Goal: Navigation & Orientation: Find specific page/section

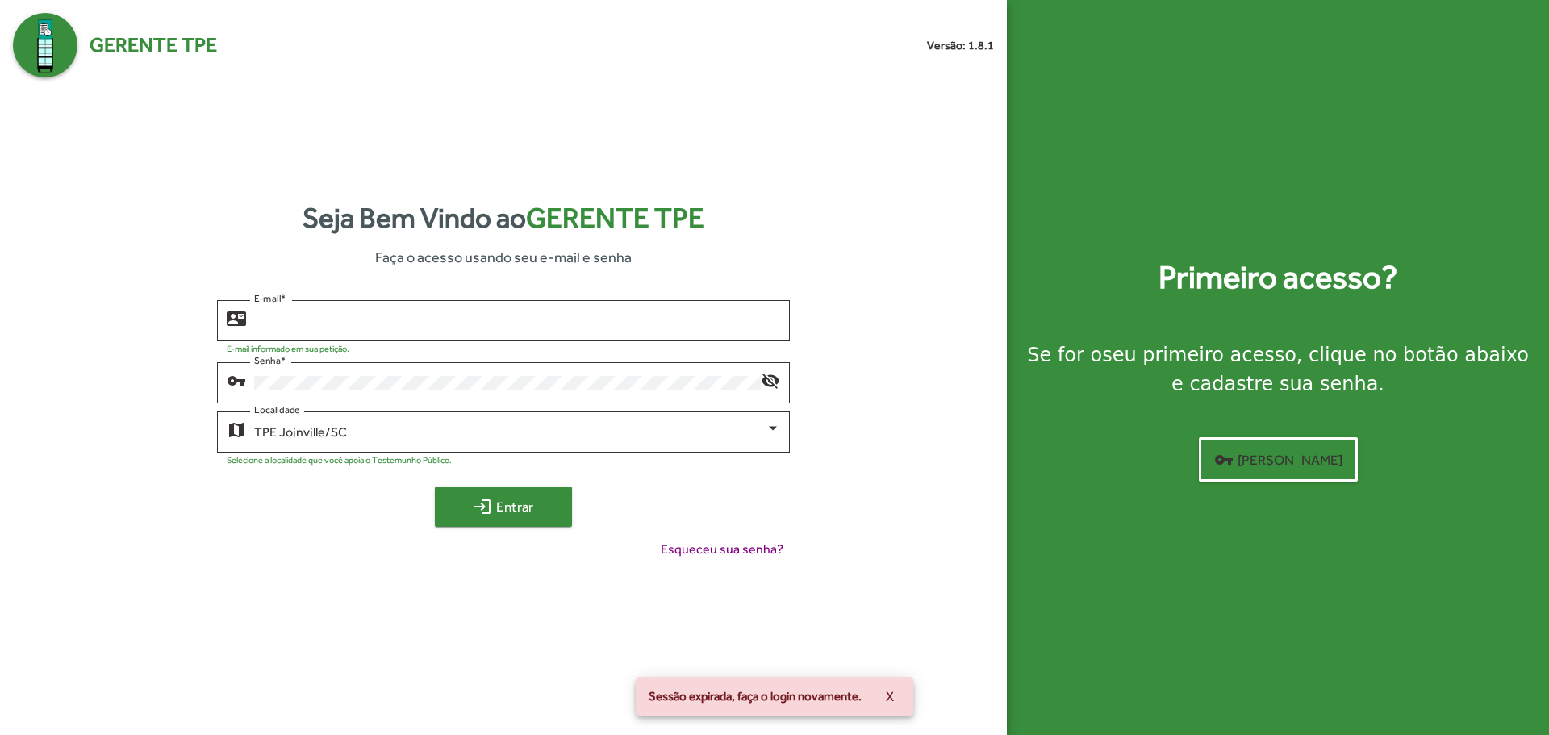
type input "**********"
click at [511, 509] on span "login Entrar" at bounding box center [503, 506] width 108 height 29
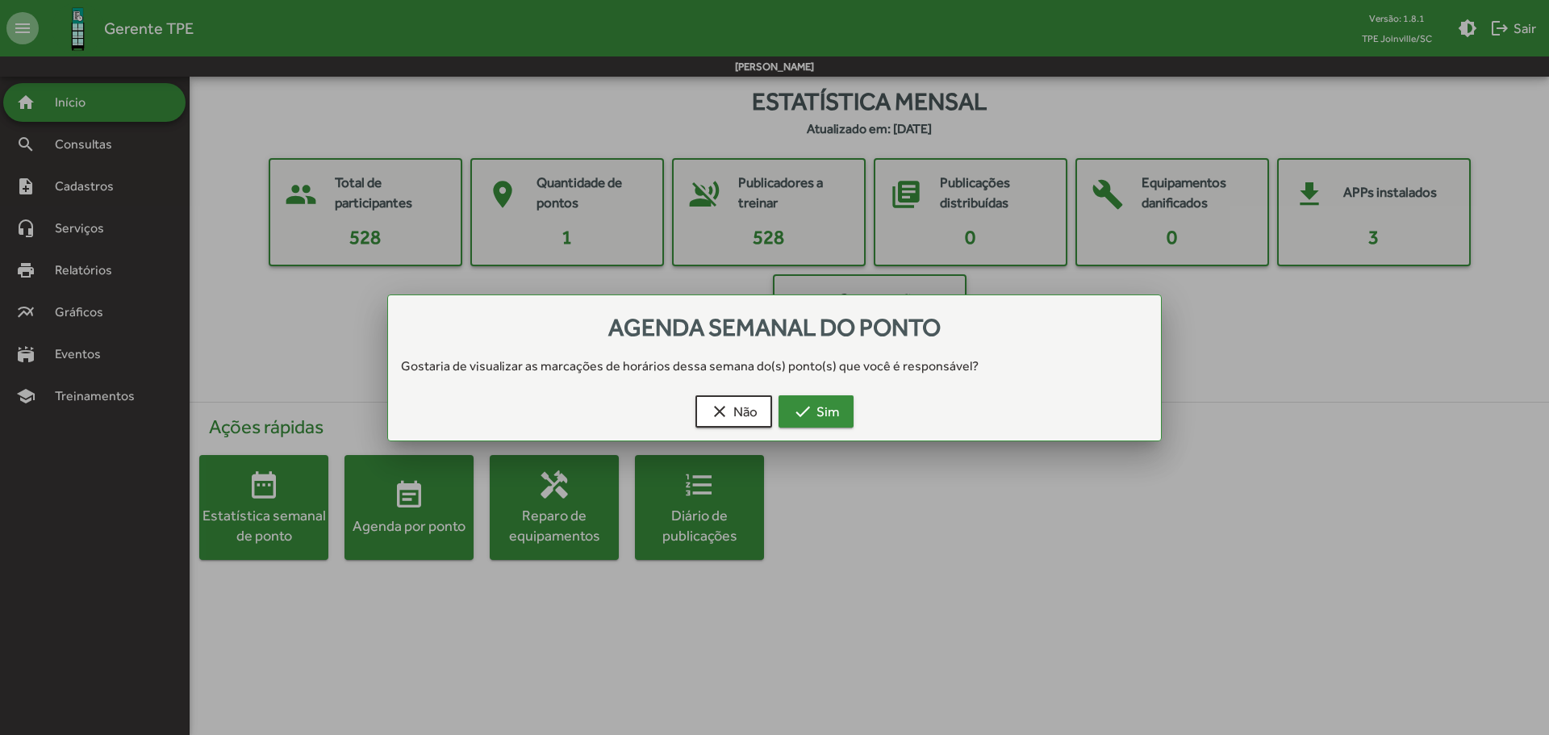
click at [810, 411] on mat-icon "check" at bounding box center [802, 411] width 19 height 19
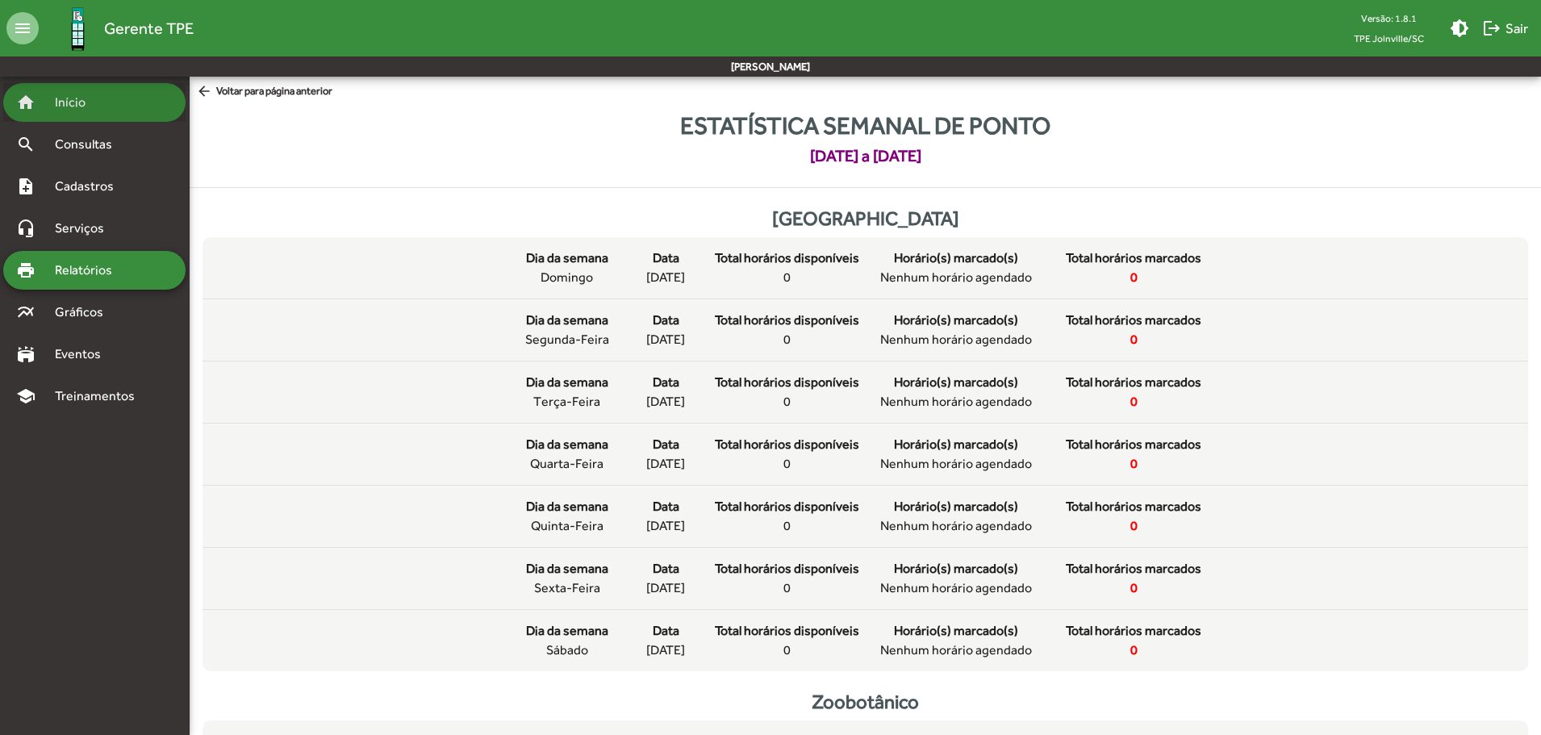
click at [66, 97] on span "Início" at bounding box center [77, 102] width 64 height 19
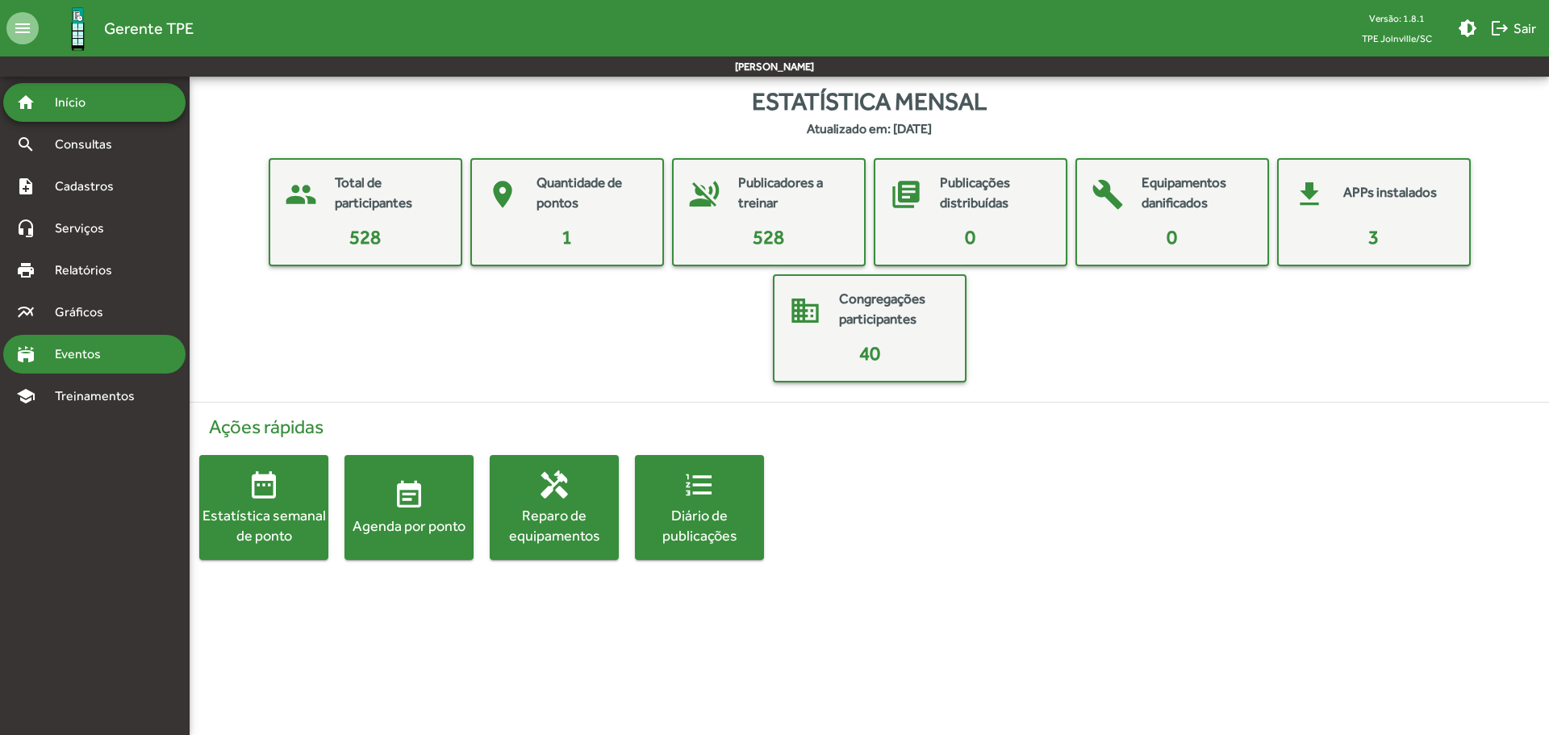
click at [70, 357] on span "Eventos" at bounding box center [83, 353] width 77 height 19
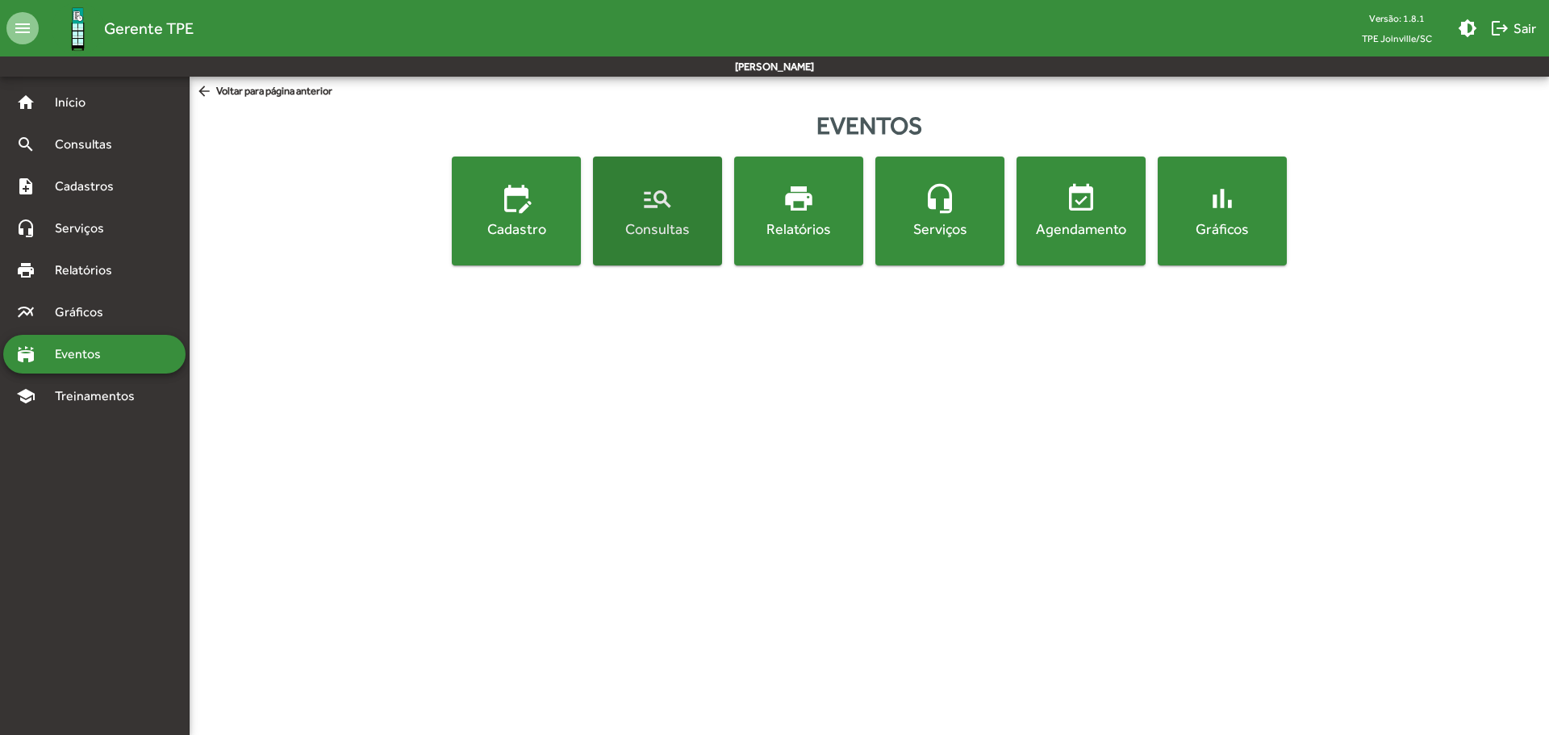
click at [682, 219] on div "Consultas" at bounding box center [657, 229] width 123 height 20
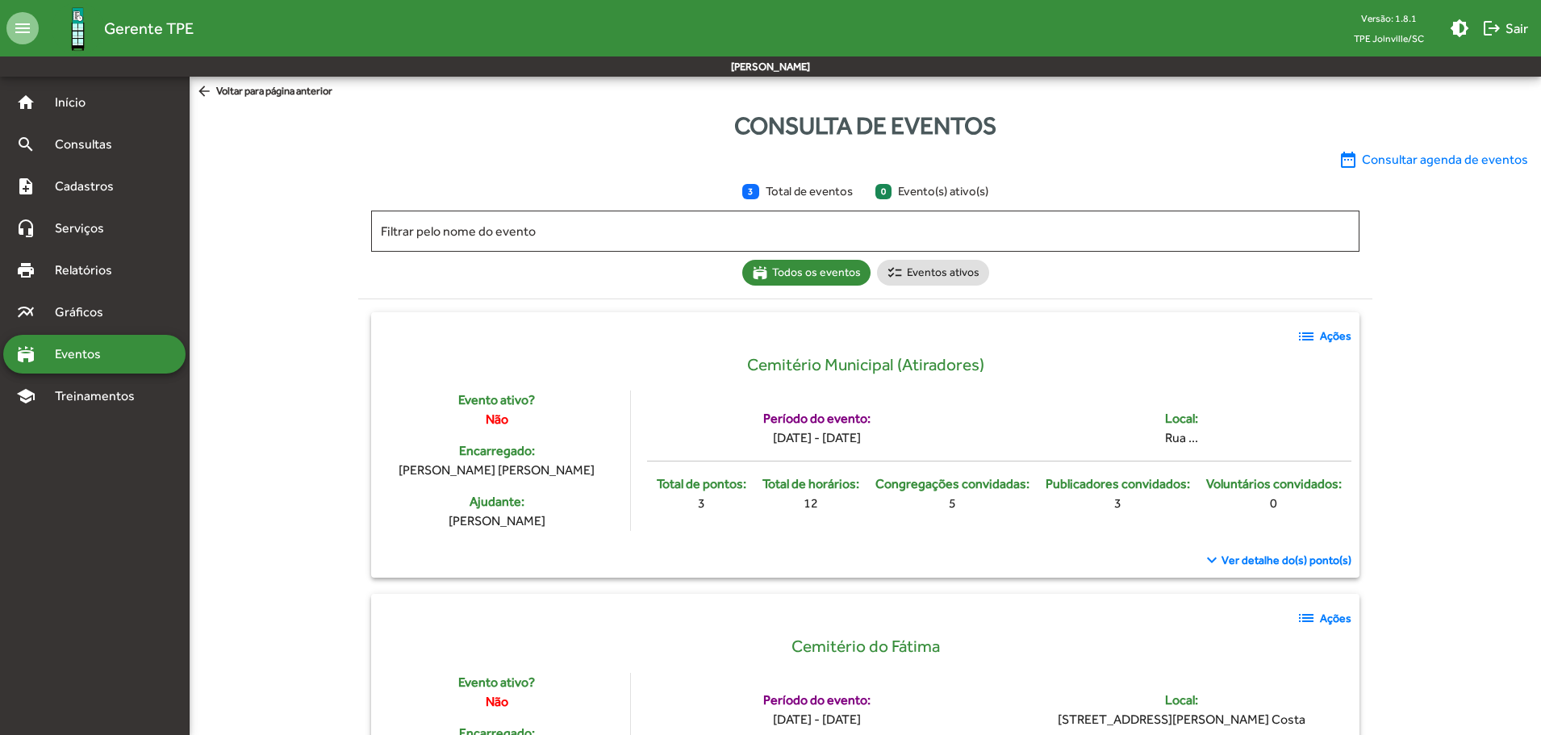
click at [1264, 559] on span "Ver detalhe do(s) ponto(s)" at bounding box center [1286, 560] width 130 height 17
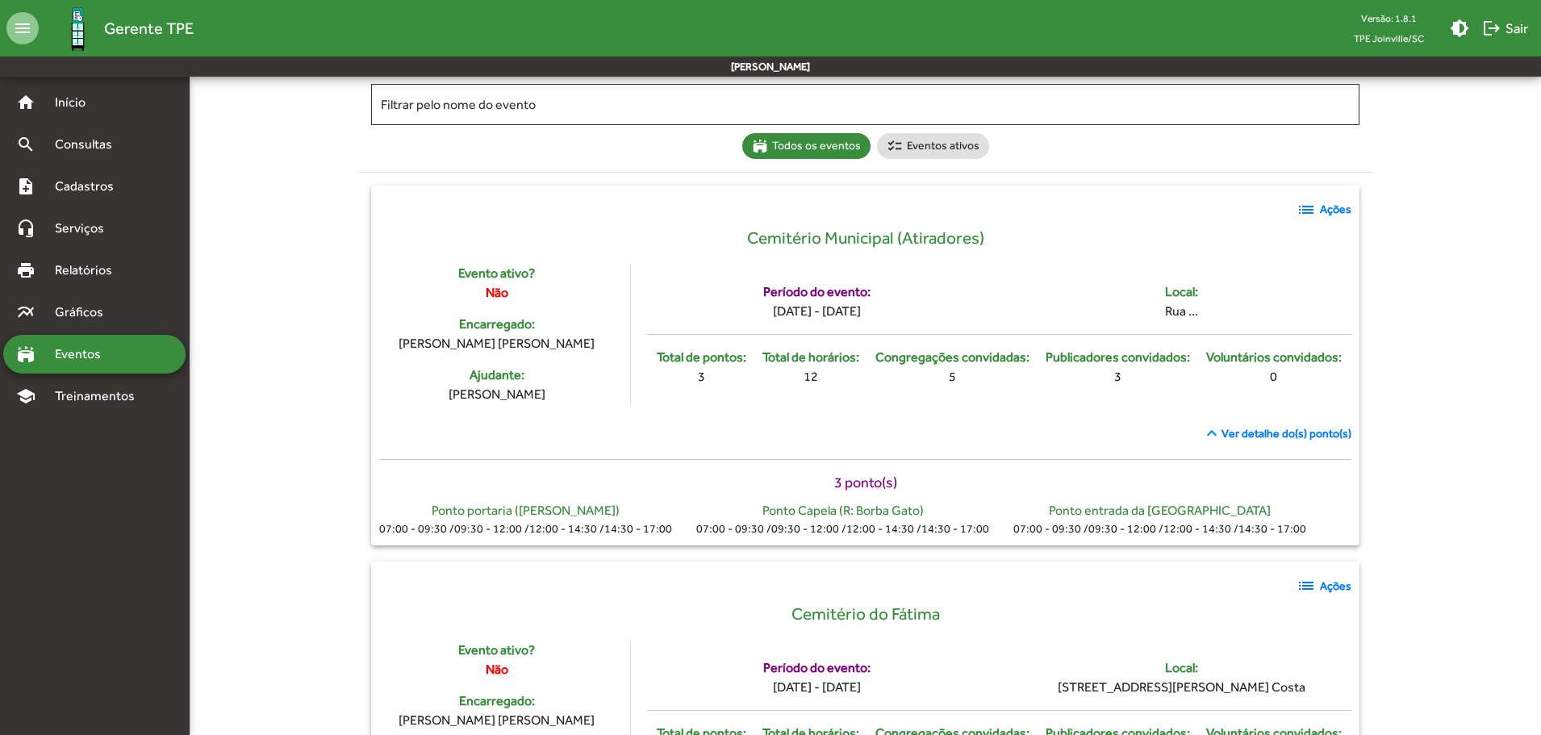
scroll to position [123, 0]
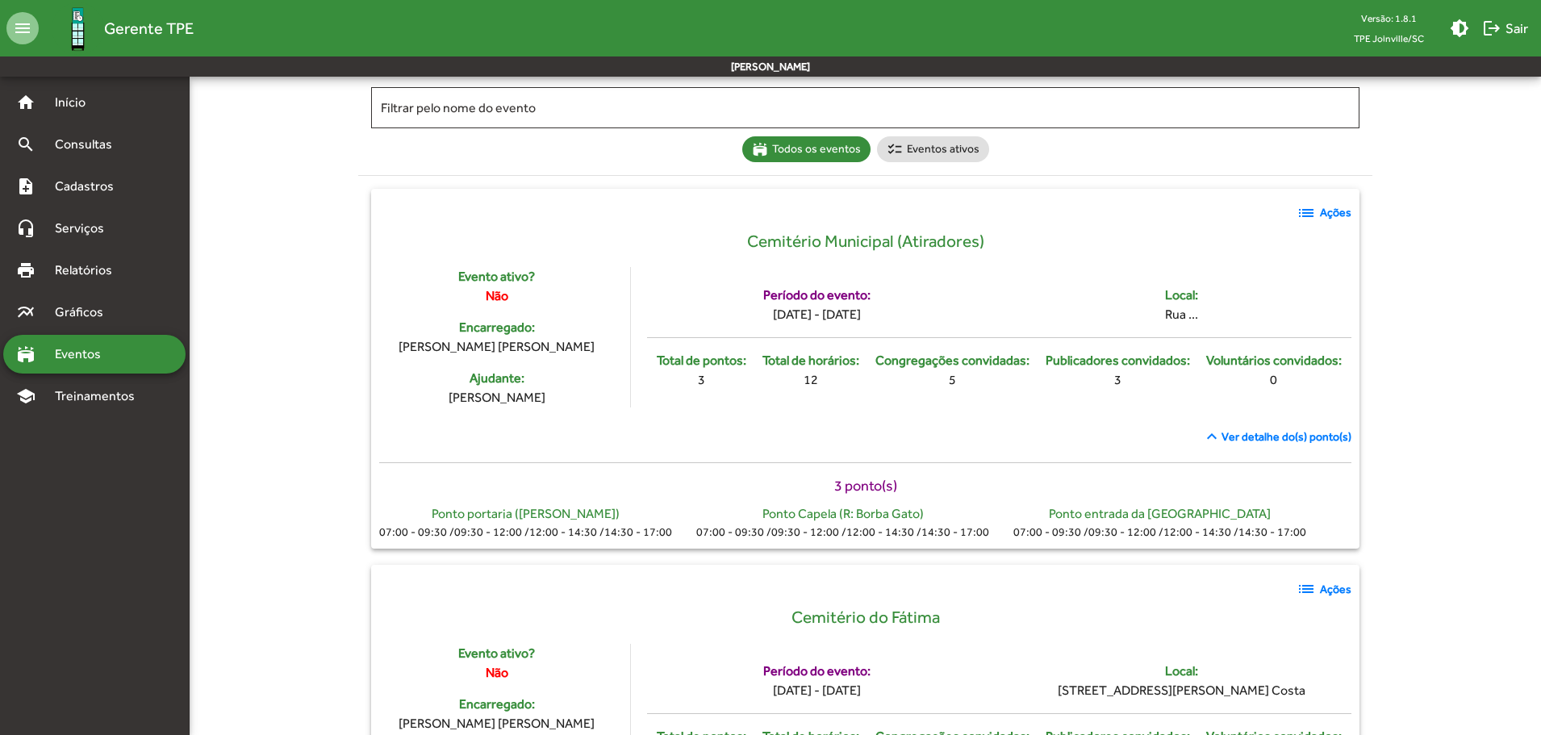
click at [1319, 215] on span "list Ações" at bounding box center [1323, 212] width 55 height 19
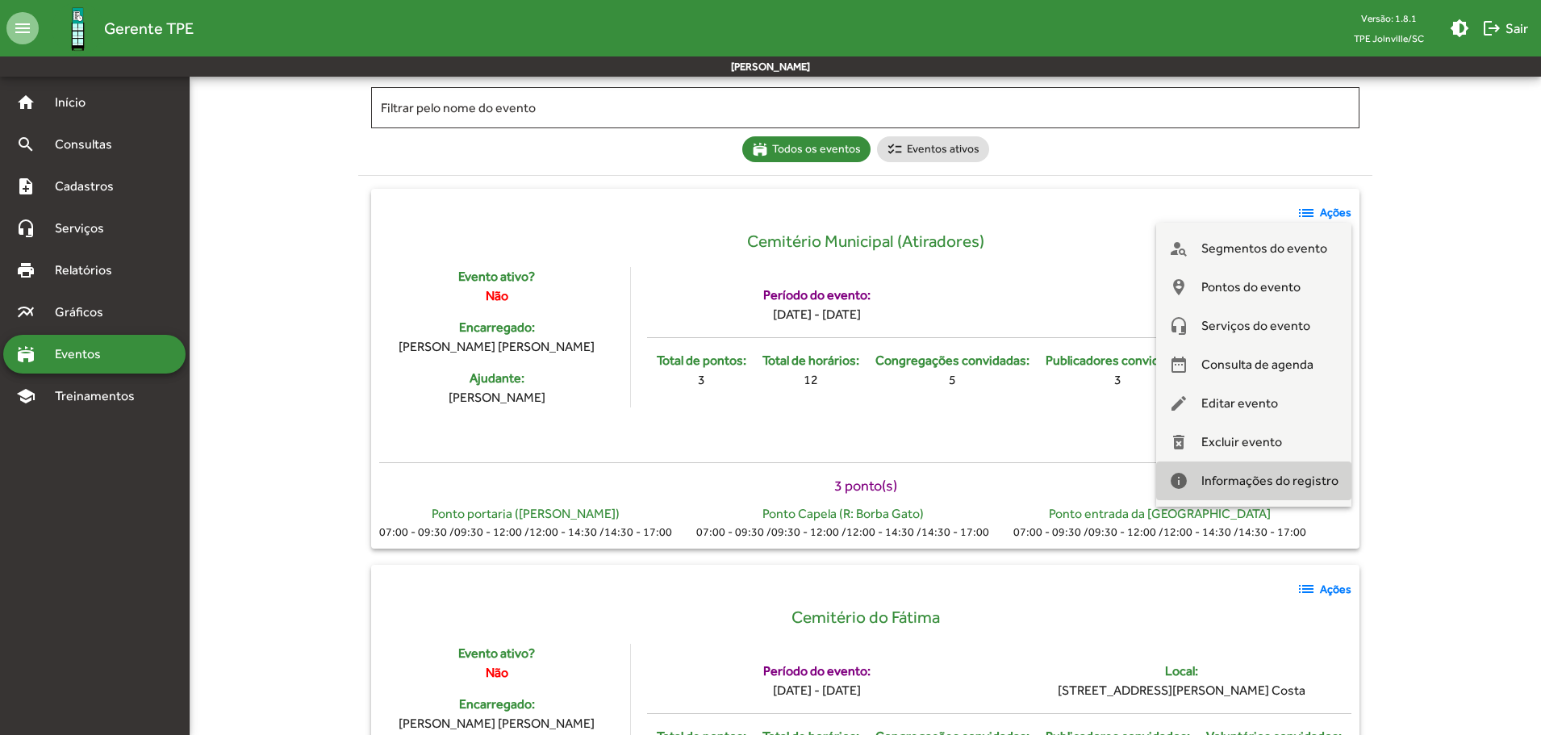
click at [1314, 479] on span "Informações do registro" at bounding box center [1269, 480] width 137 height 39
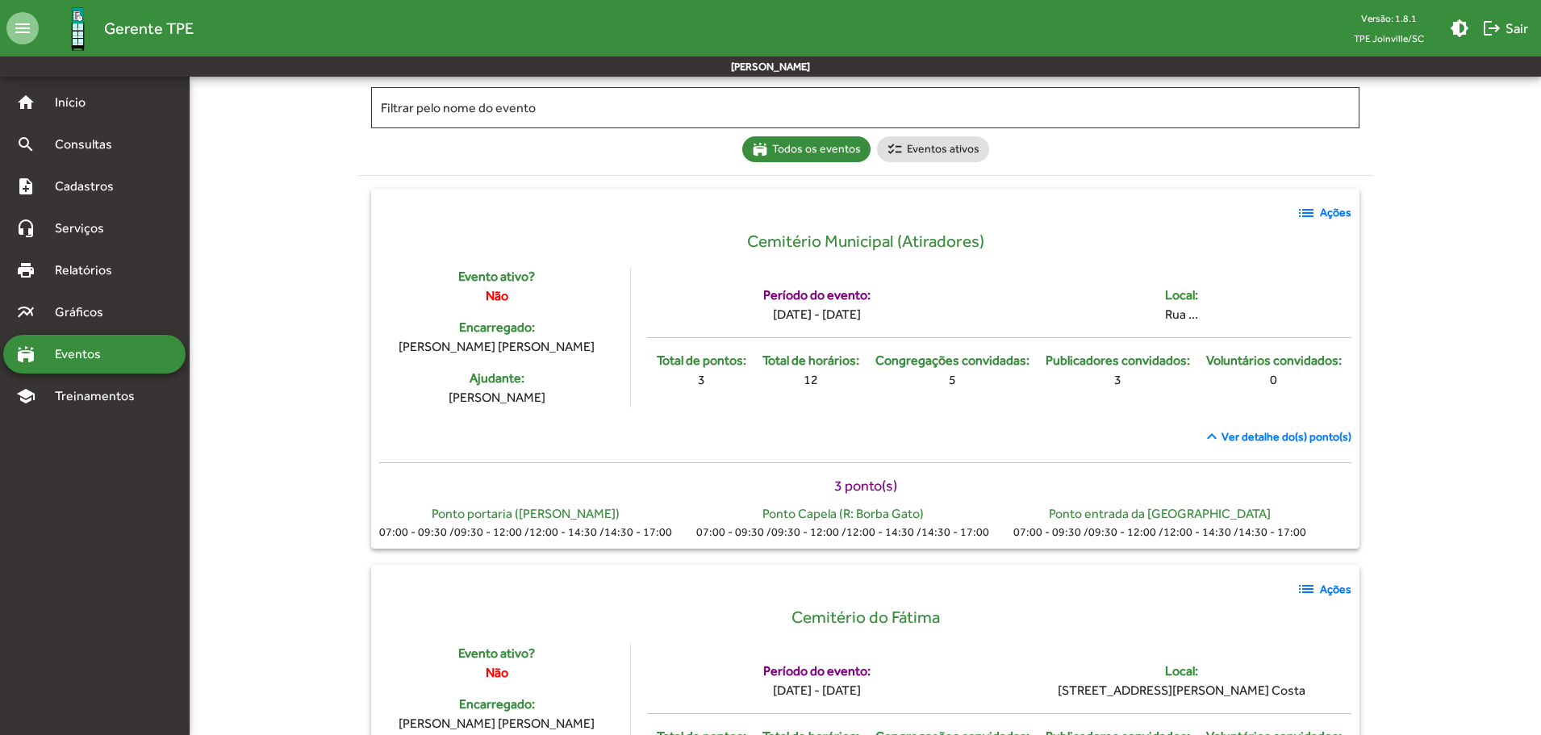
scroll to position [0, 0]
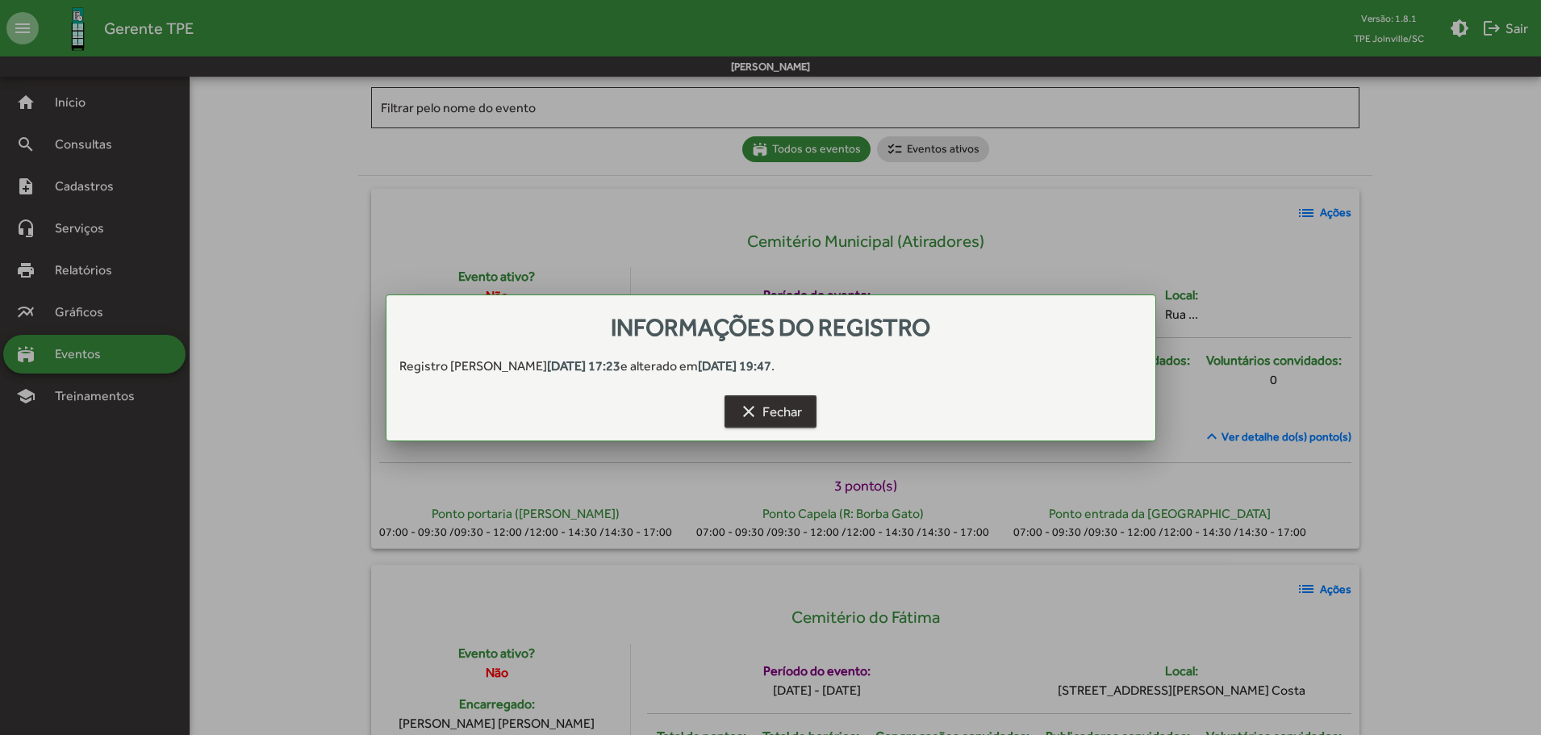
click at [761, 419] on span "clear Fechar" at bounding box center [770, 411] width 63 height 29
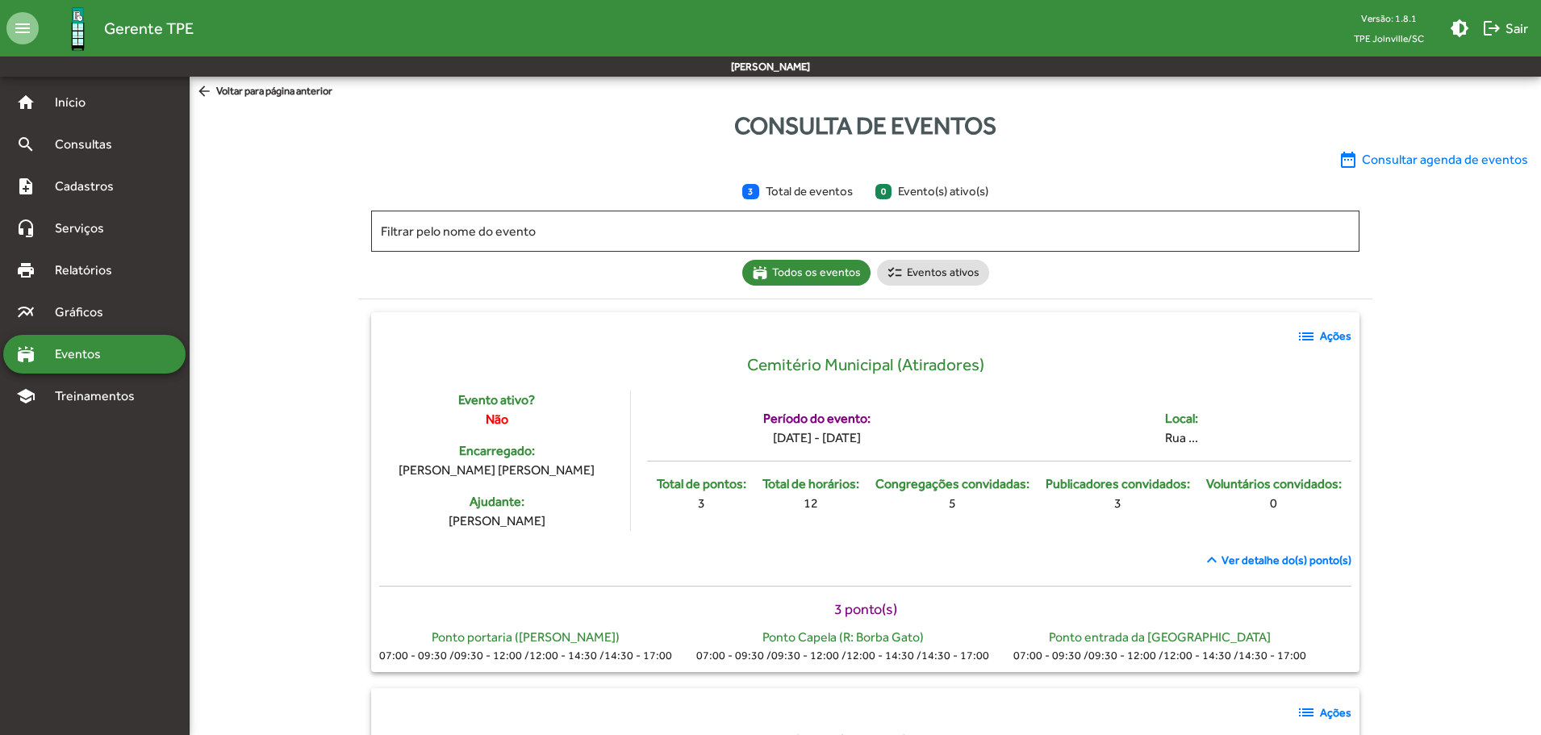
scroll to position [123, 0]
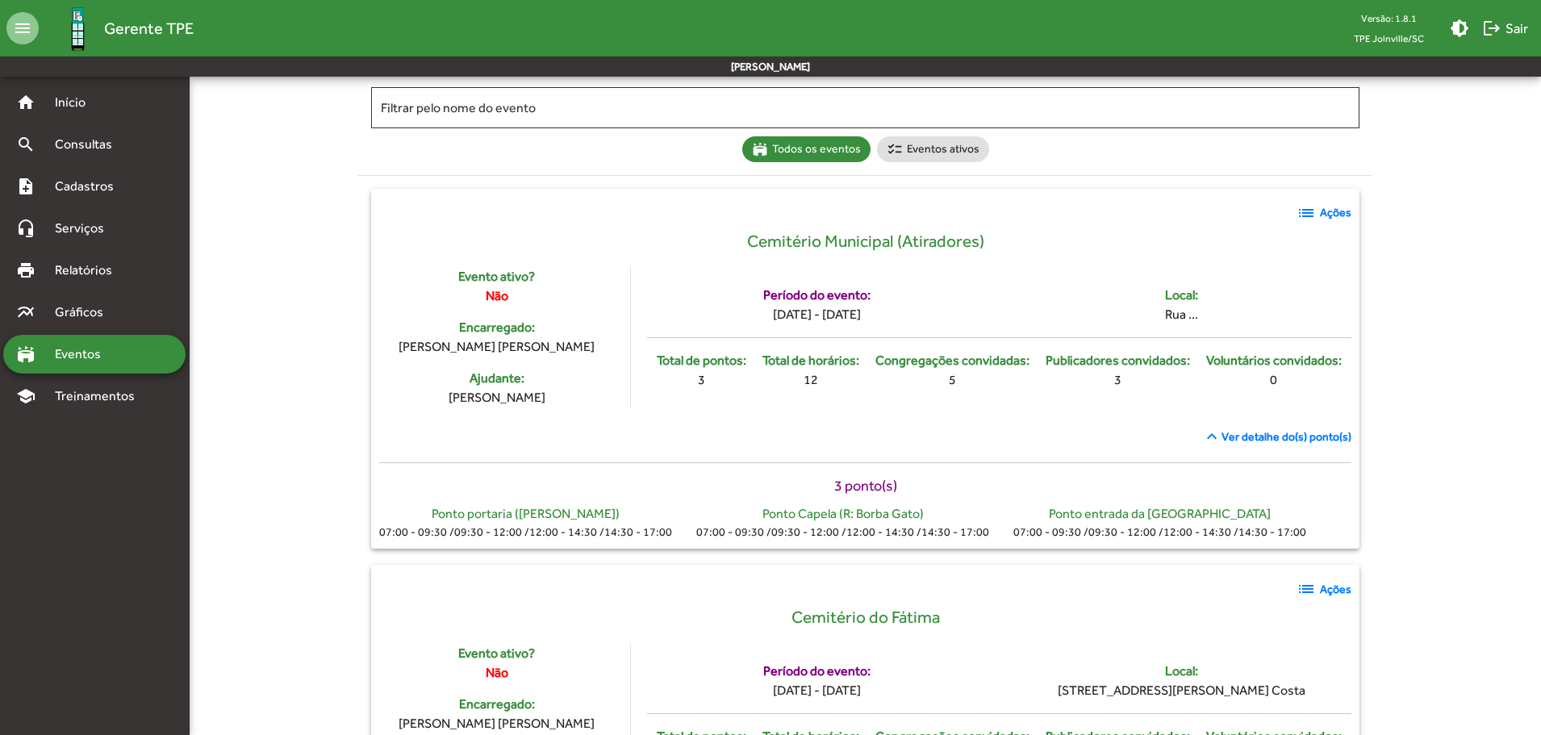
click at [1326, 211] on strong "Ações" at bounding box center [1335, 212] width 31 height 17
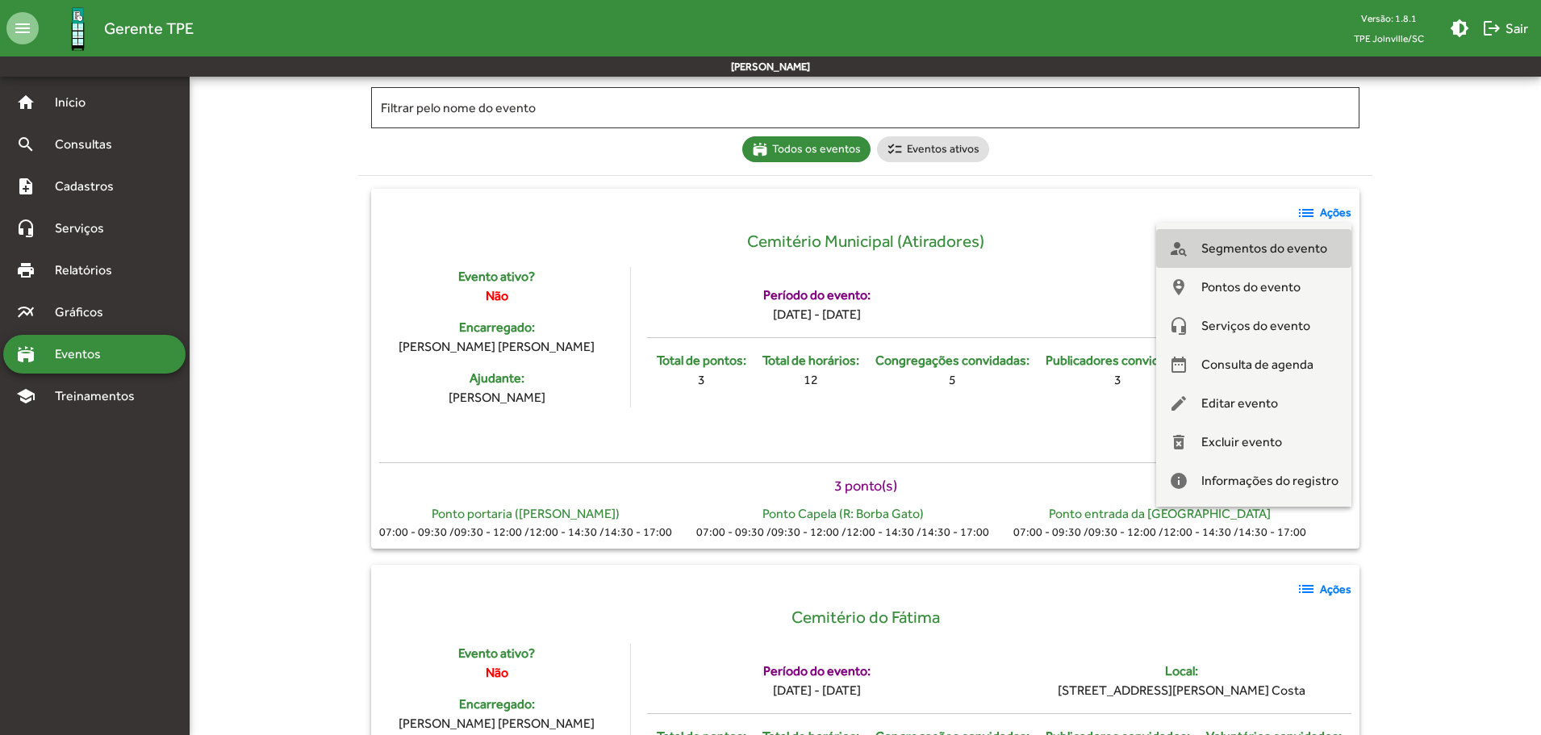
click at [1269, 249] on span "Segmentos do evento" at bounding box center [1264, 248] width 126 height 39
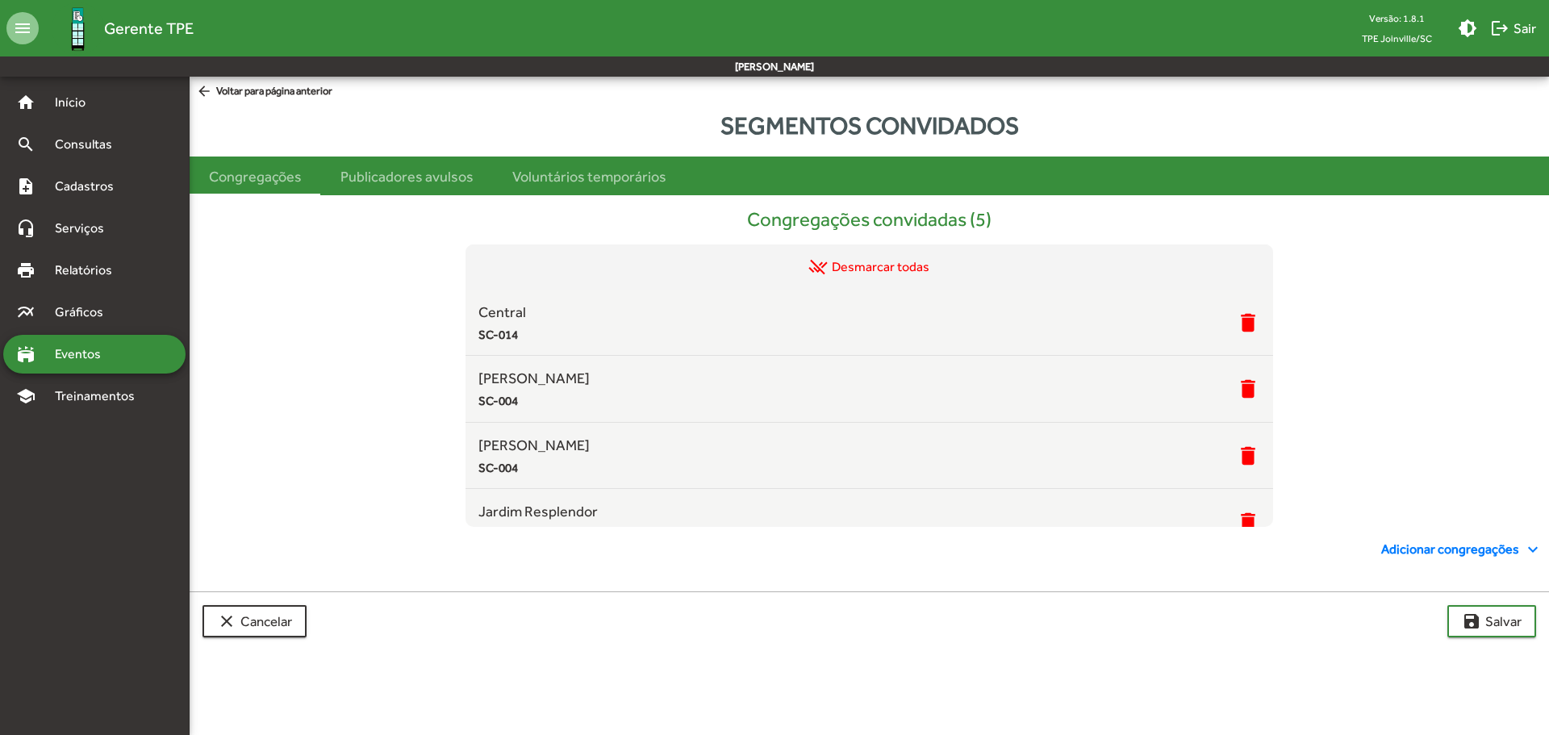
click at [298, 92] on span "arrow_back Voltar para página anterior" at bounding box center [264, 92] width 136 height 18
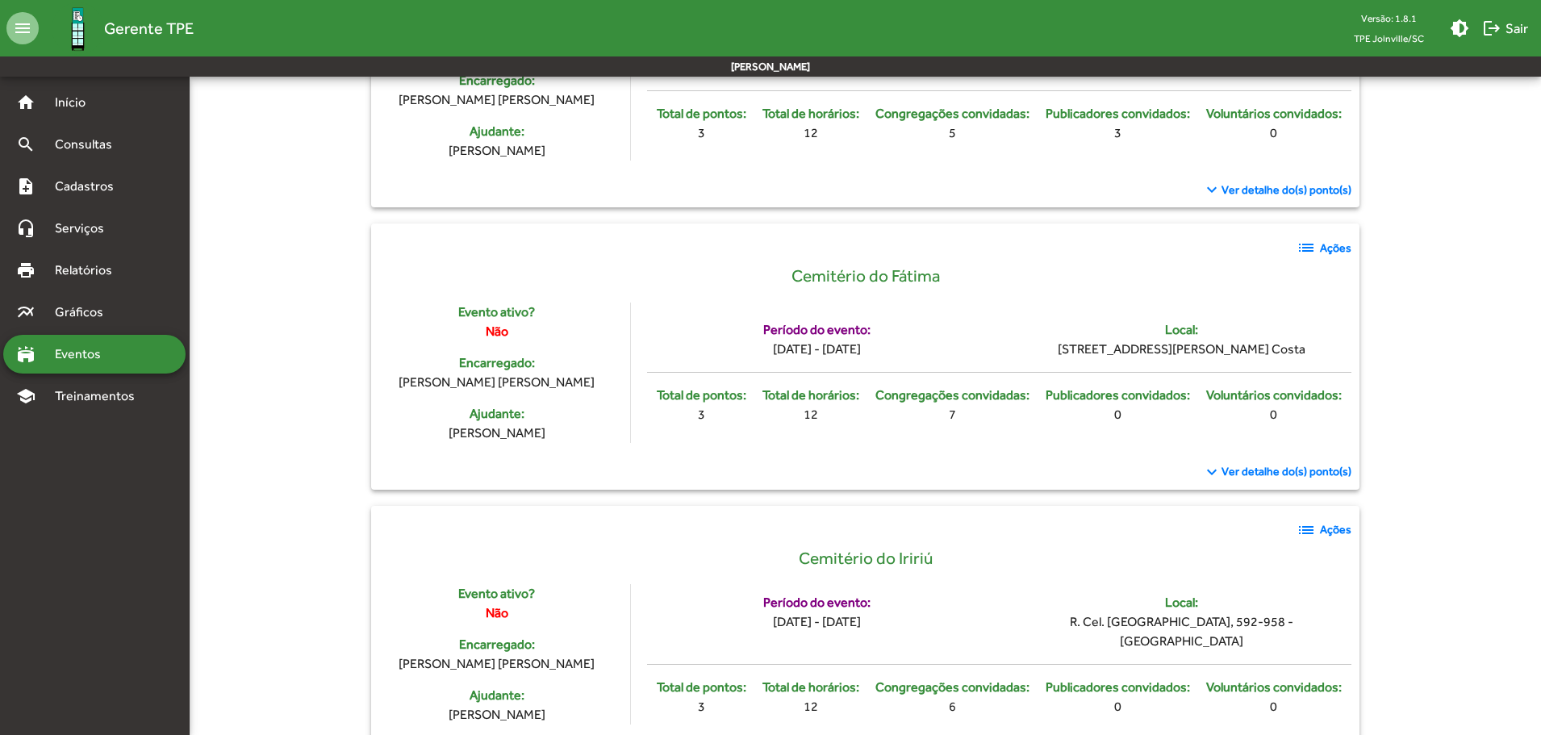
scroll to position [403, 0]
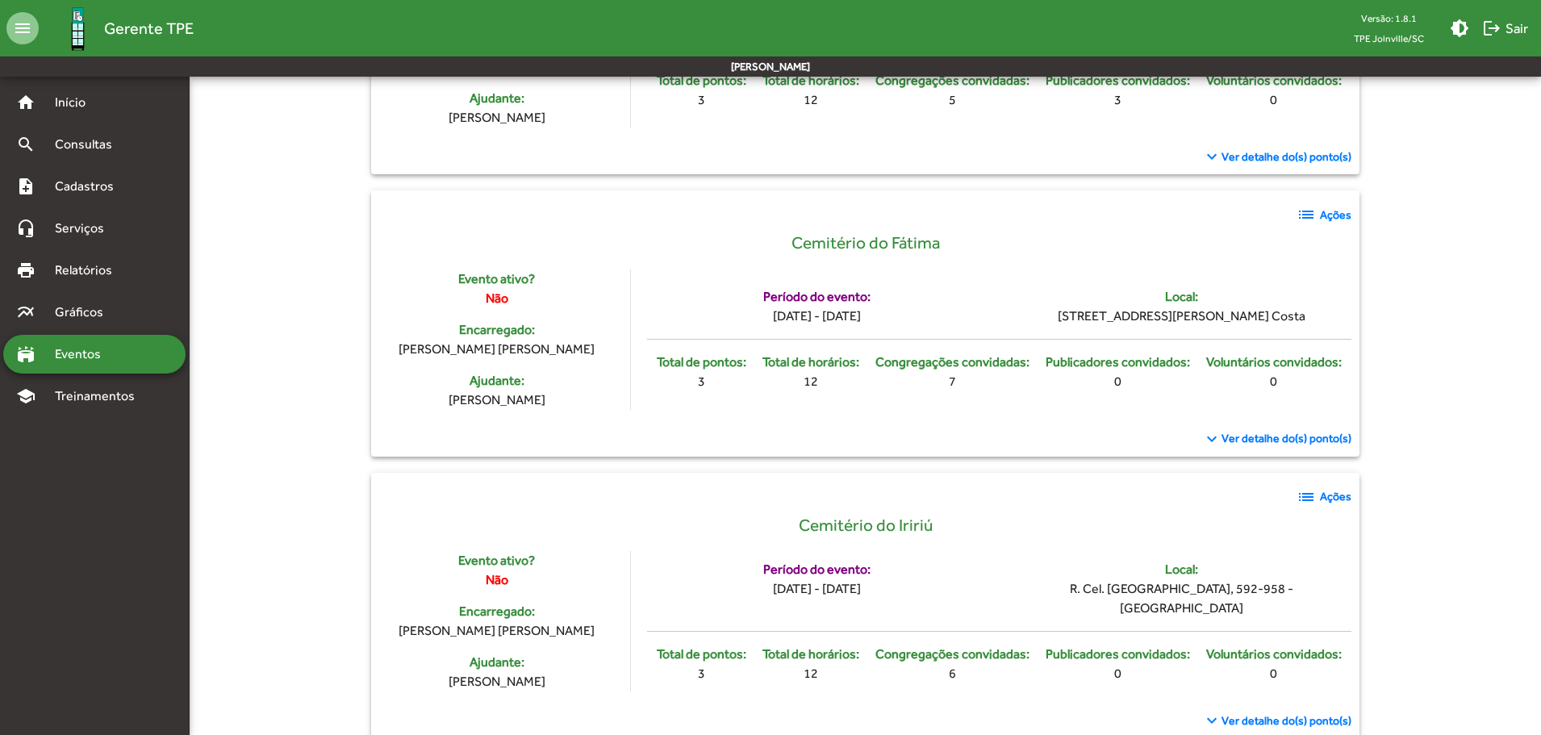
click at [1333, 211] on strong "Ações" at bounding box center [1335, 215] width 31 height 17
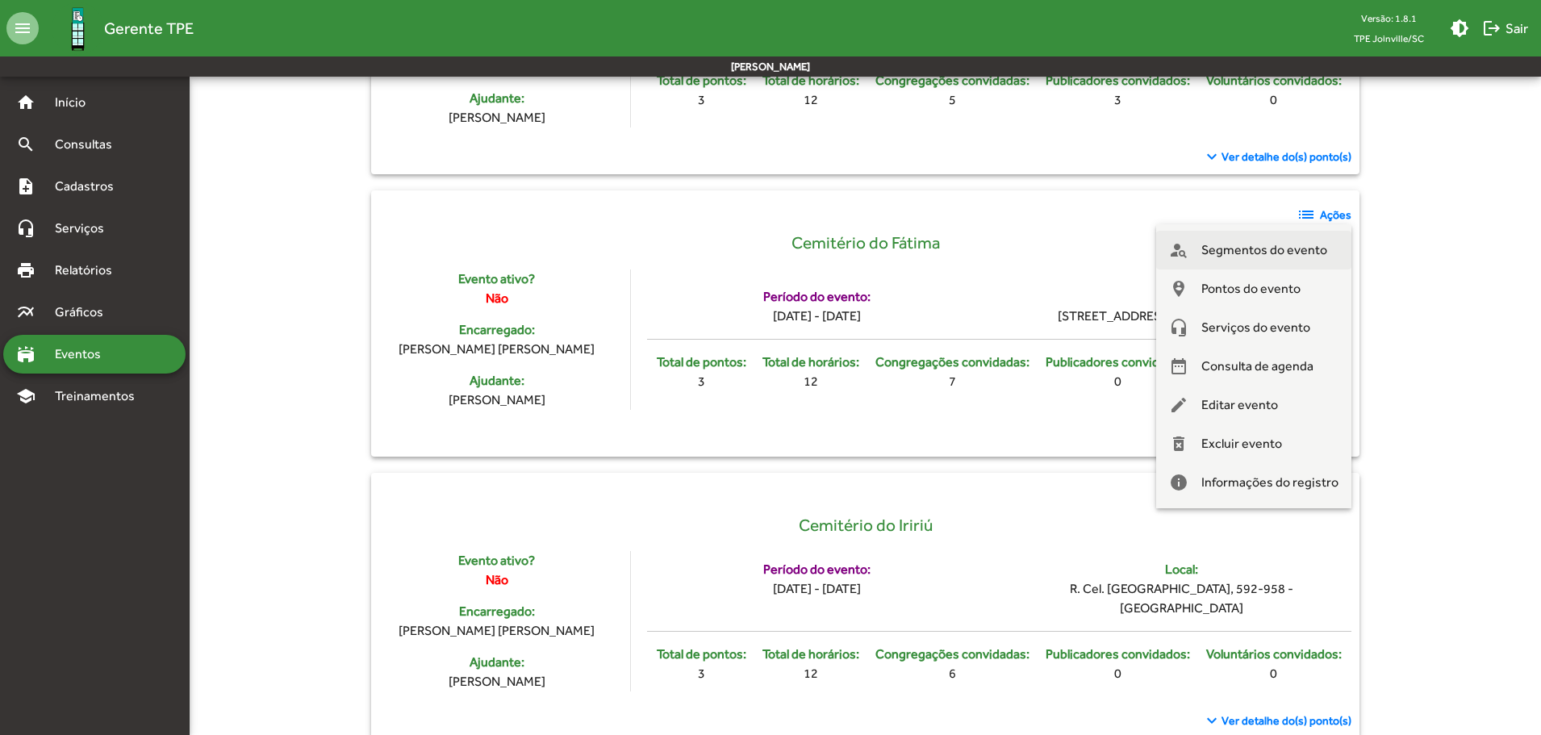
click at [1271, 255] on span "Segmentos do evento" at bounding box center [1264, 250] width 126 height 39
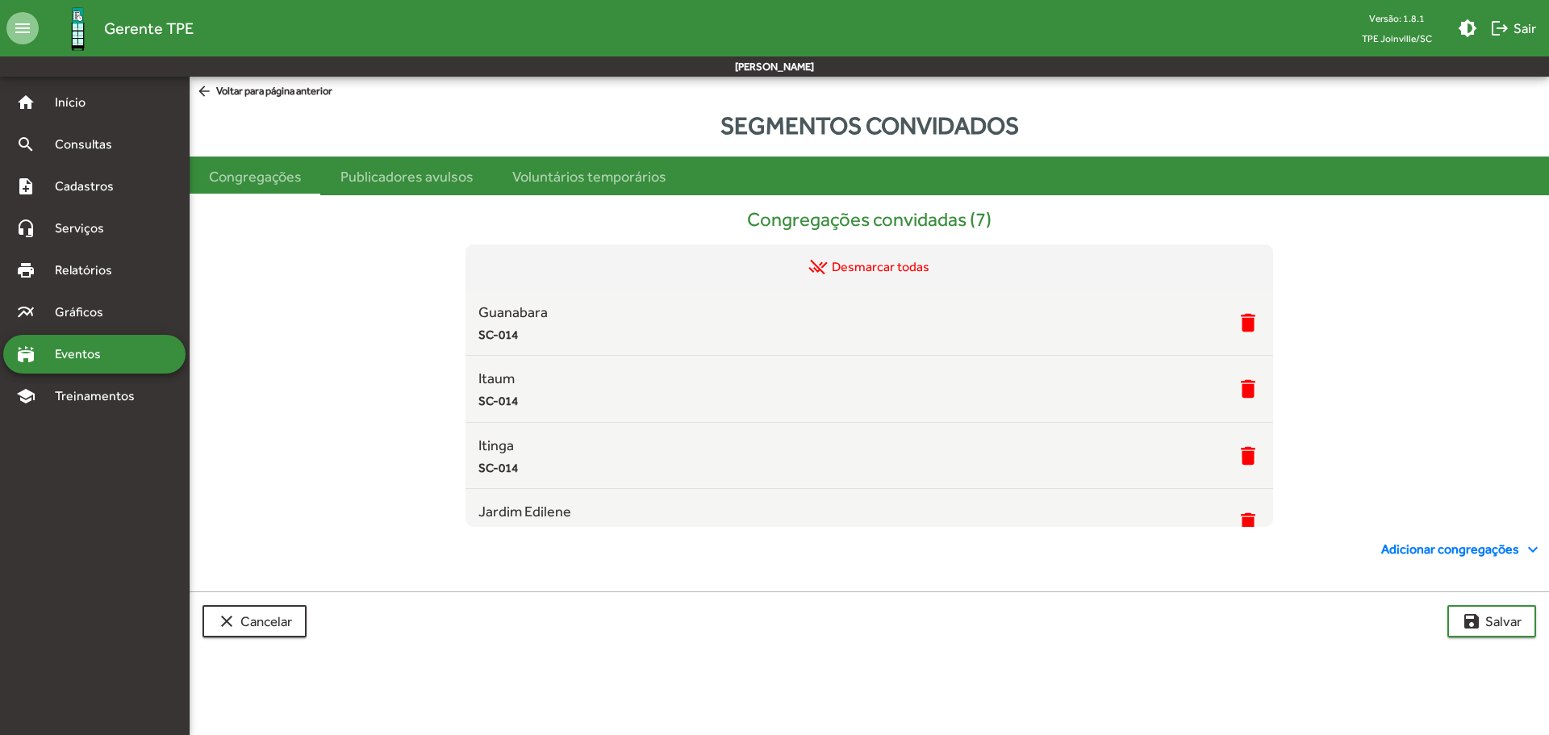
click at [203, 91] on mat-icon "arrow_back" at bounding box center [206, 92] width 20 height 18
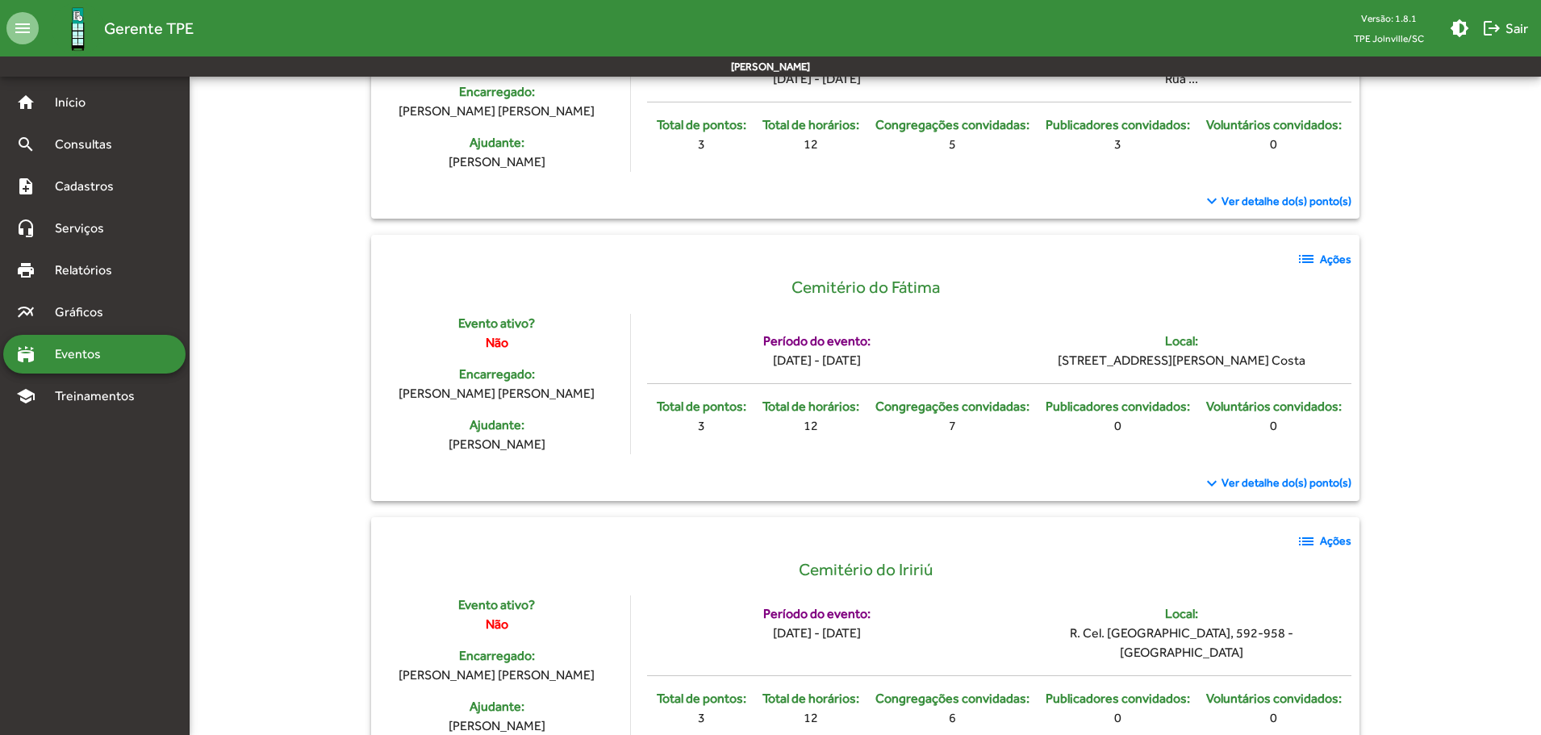
scroll to position [432, 0]
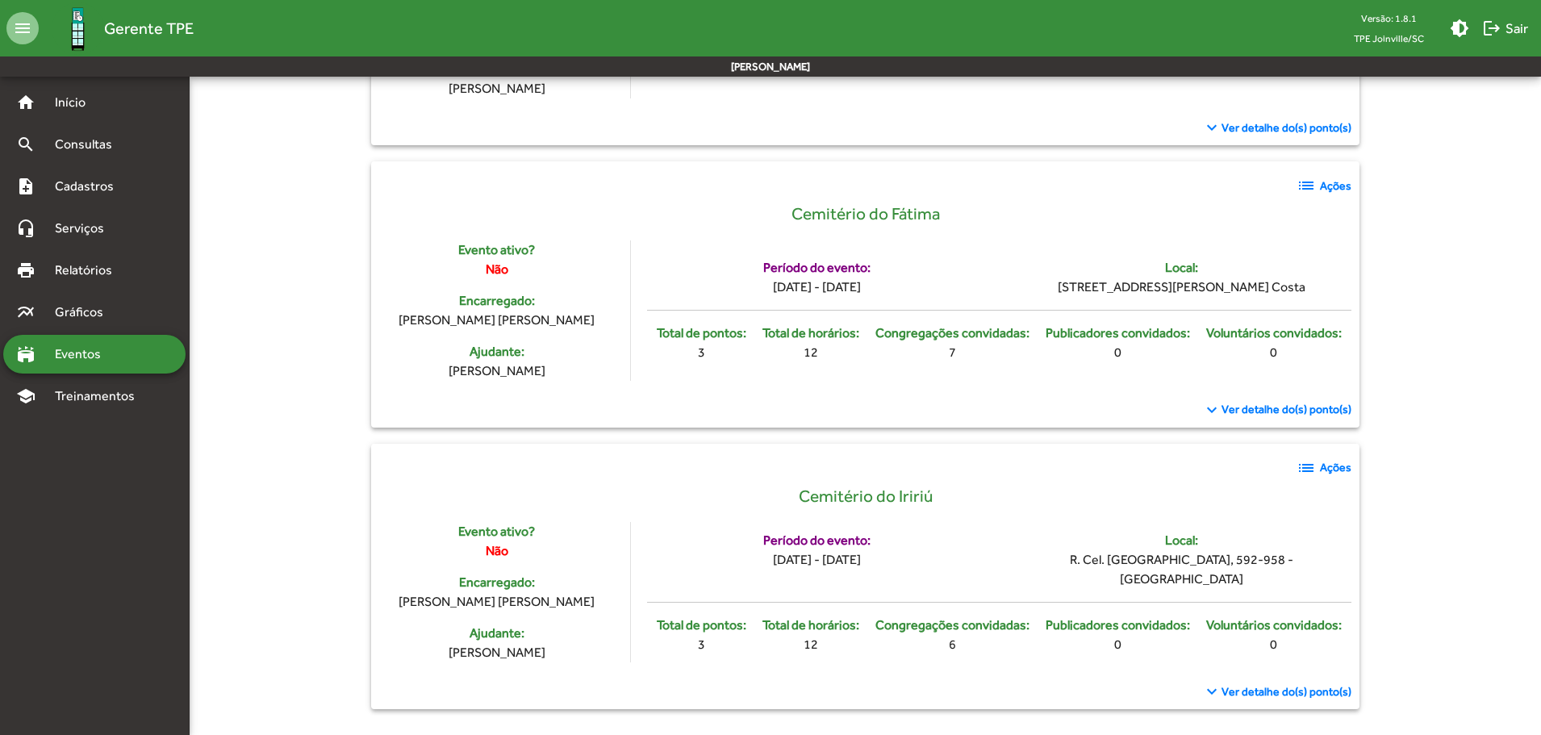
click at [1334, 468] on strong "Ações" at bounding box center [1335, 467] width 31 height 17
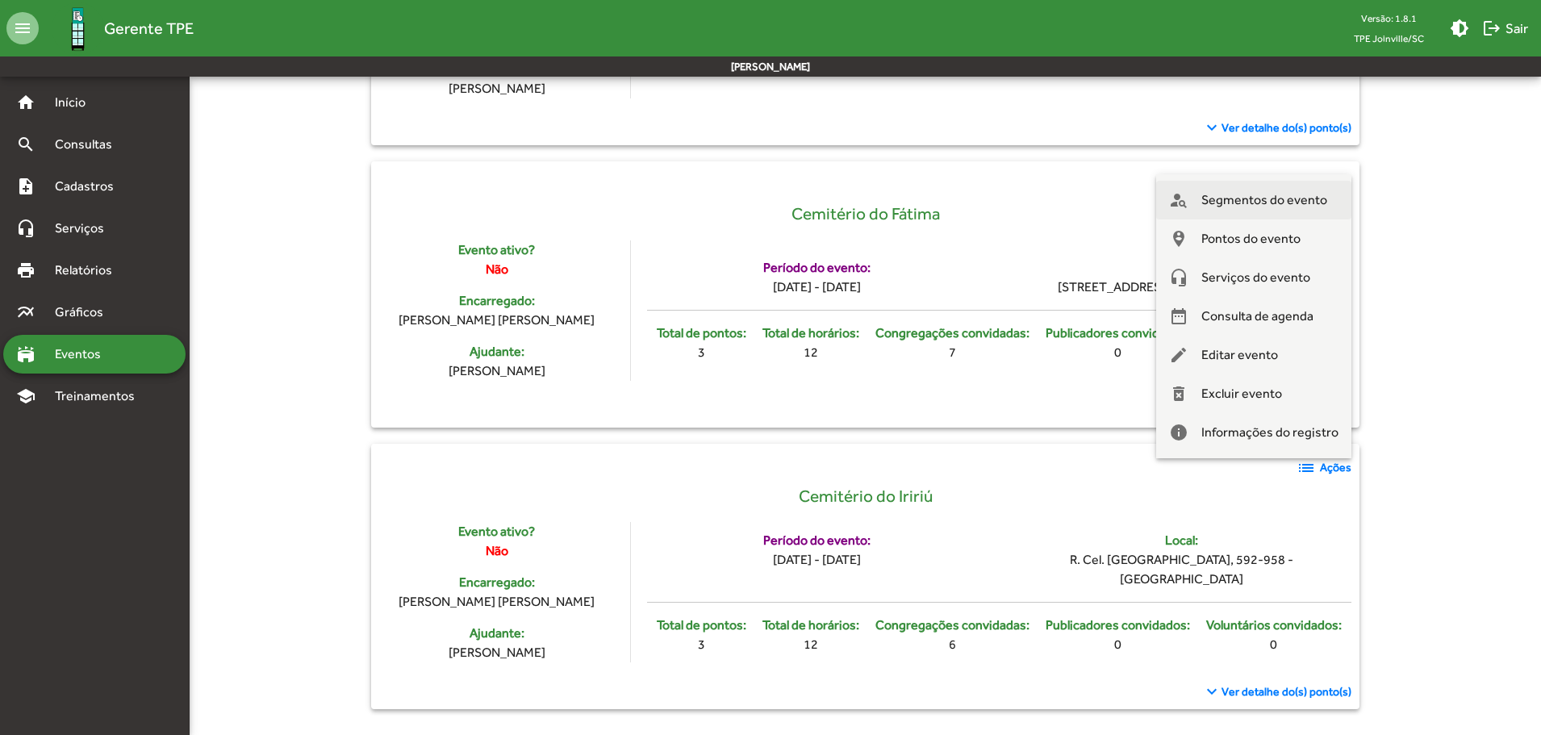
click at [1265, 199] on span "Segmentos do evento" at bounding box center [1264, 200] width 126 height 39
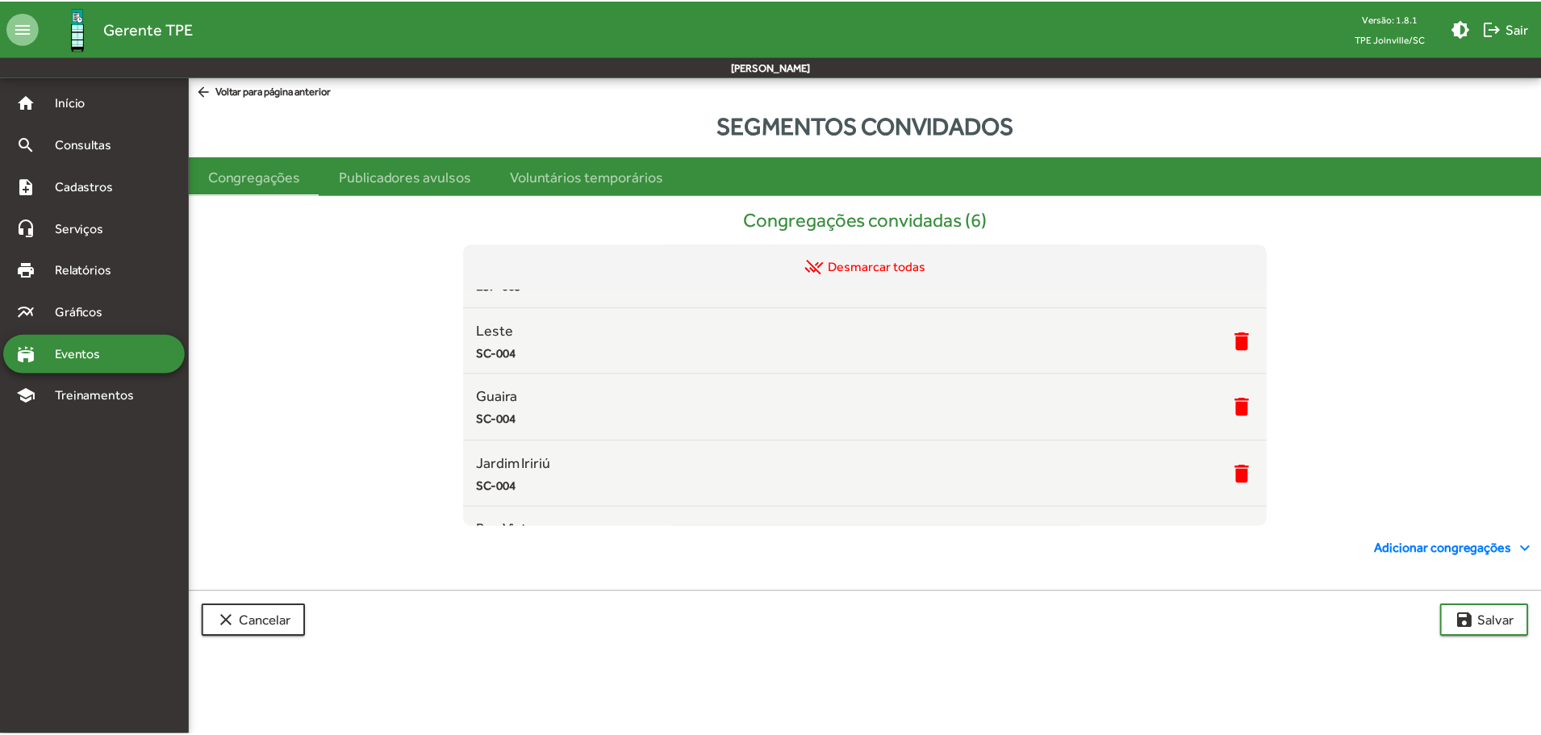
scroll to position [161, 0]
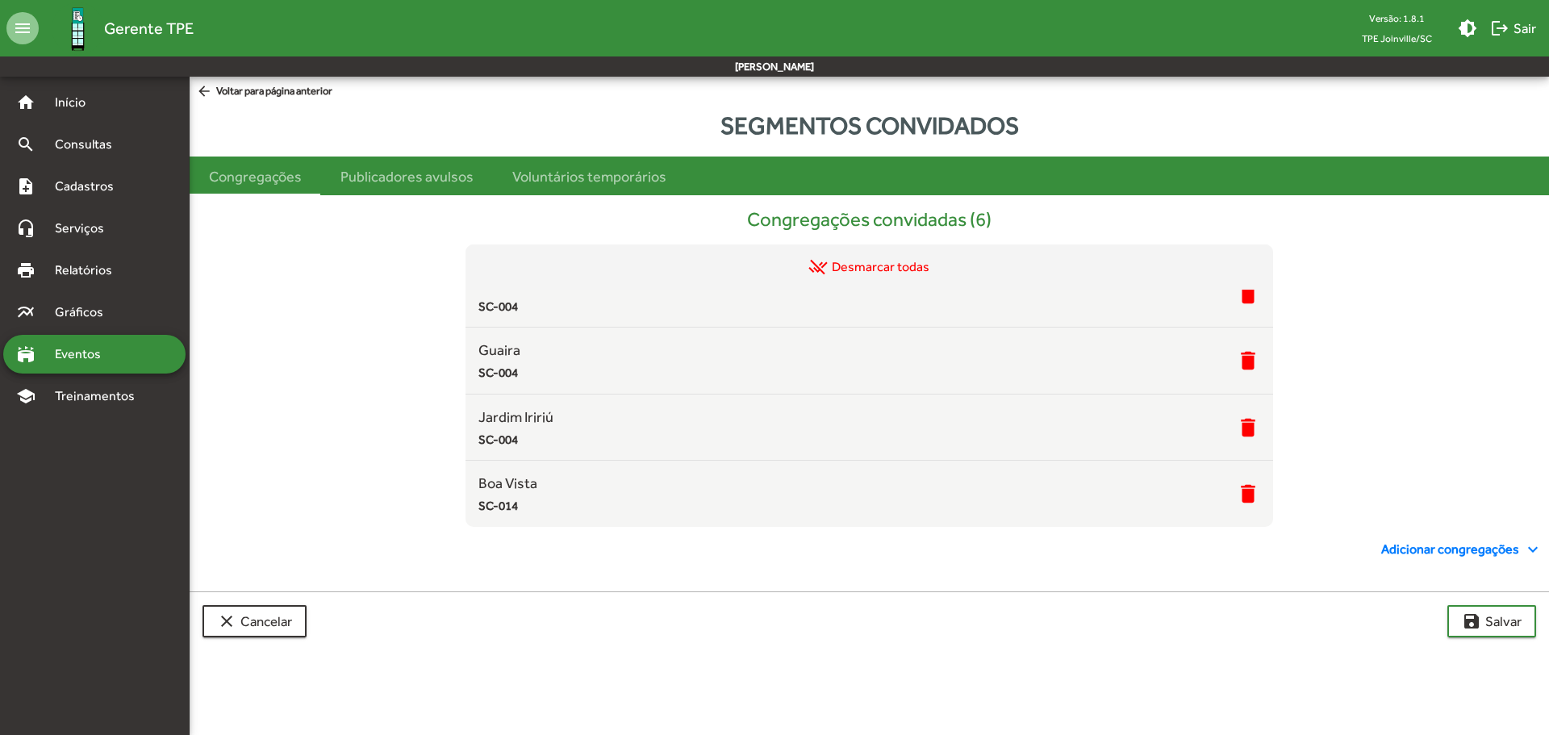
click at [211, 86] on mat-icon "arrow_back" at bounding box center [206, 92] width 20 height 18
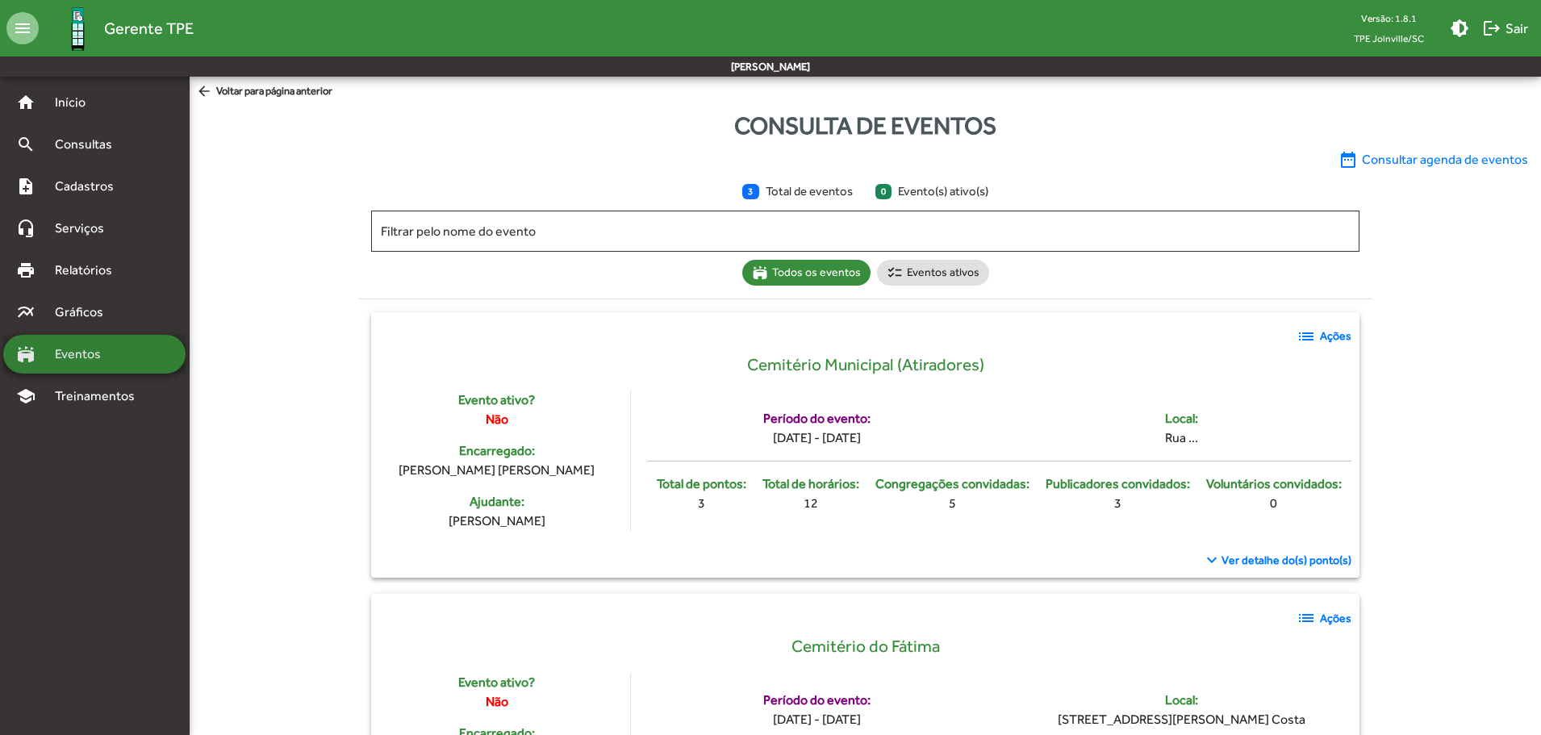
click at [100, 349] on span "Eventos" at bounding box center [83, 353] width 77 height 19
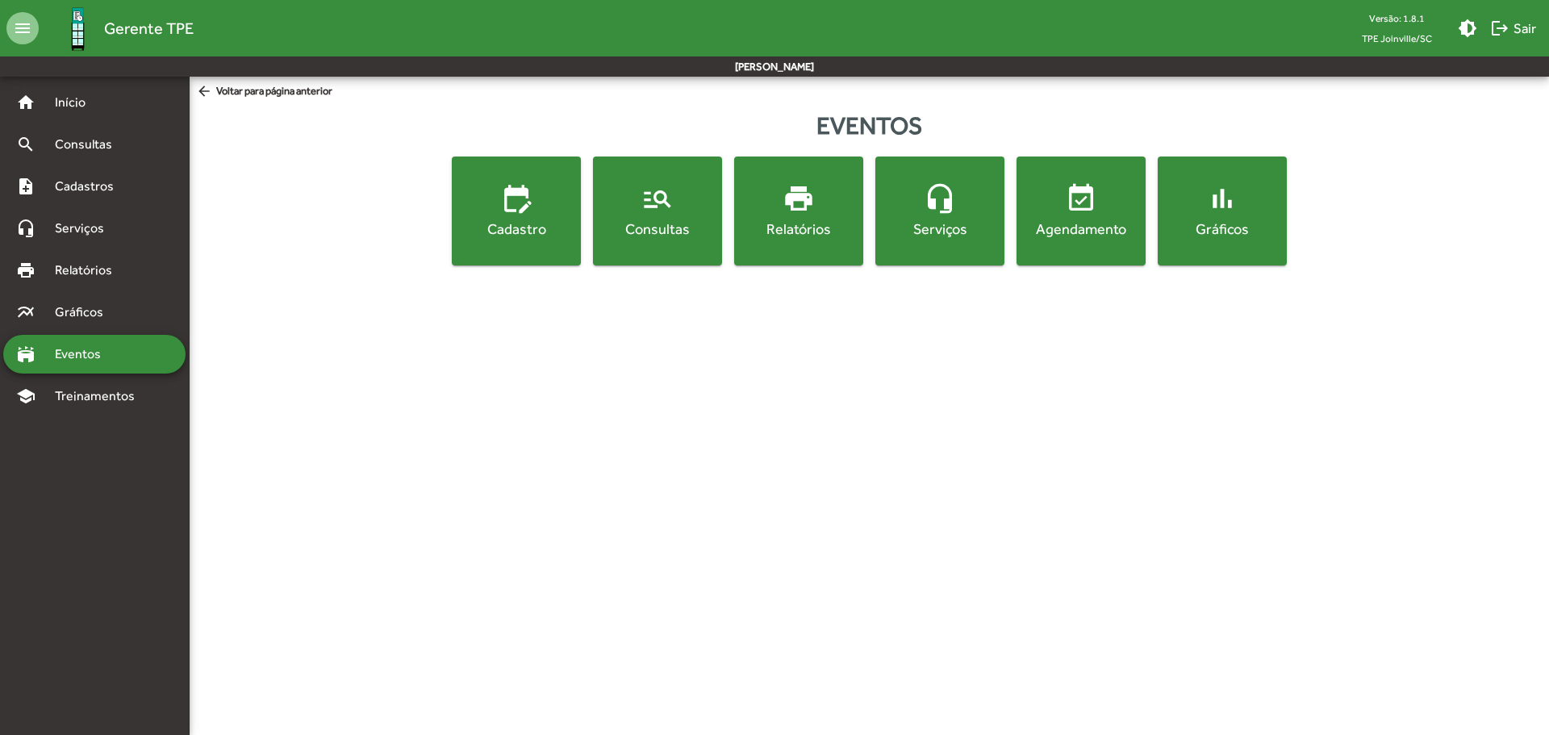
click at [1277, 238] on div "Gráficos" at bounding box center [1222, 229] width 123 height 20
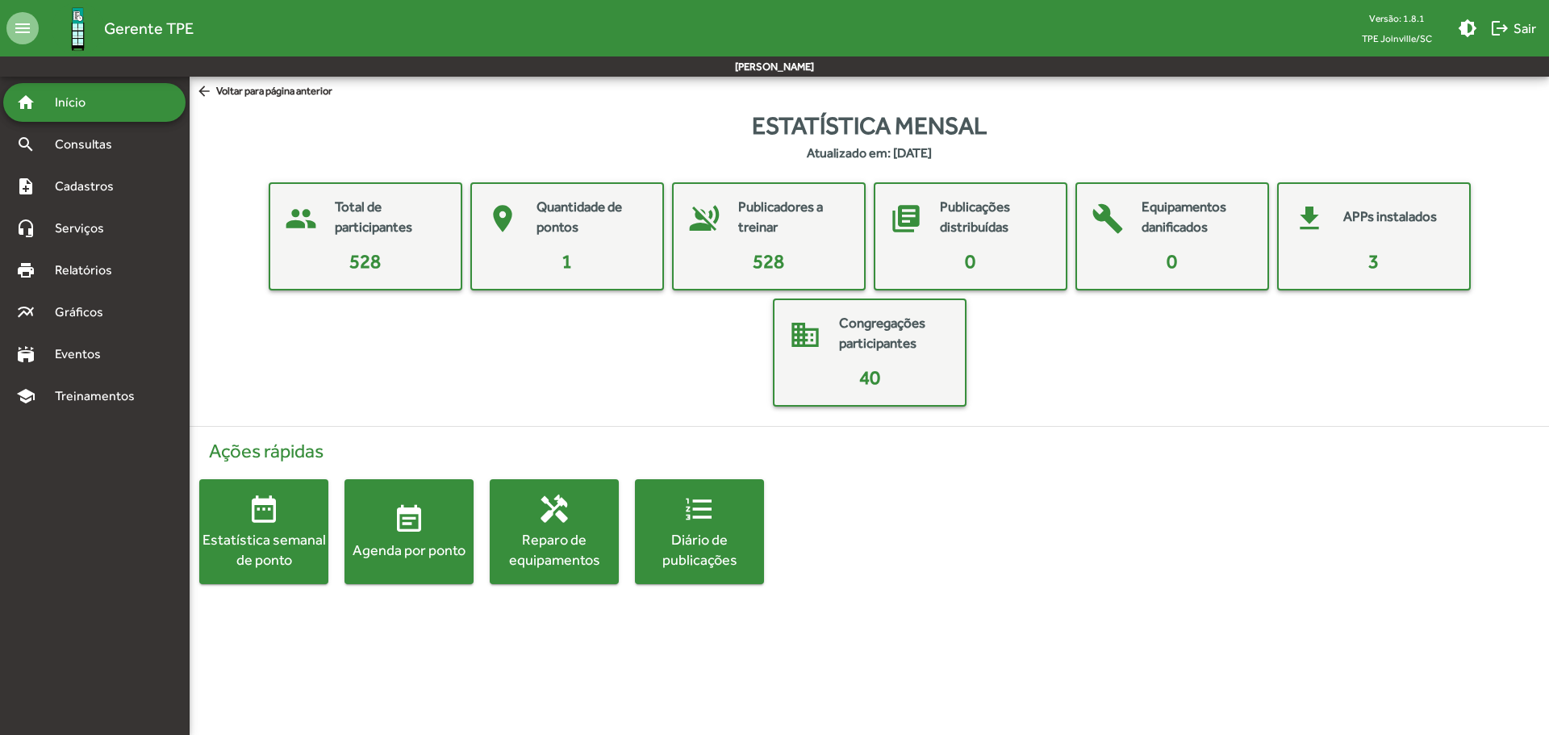
click at [1401, 250] on mat-card-content "3" at bounding box center [1373, 261] width 177 height 29
click at [79, 390] on span "Treinamentos" at bounding box center [99, 395] width 109 height 19
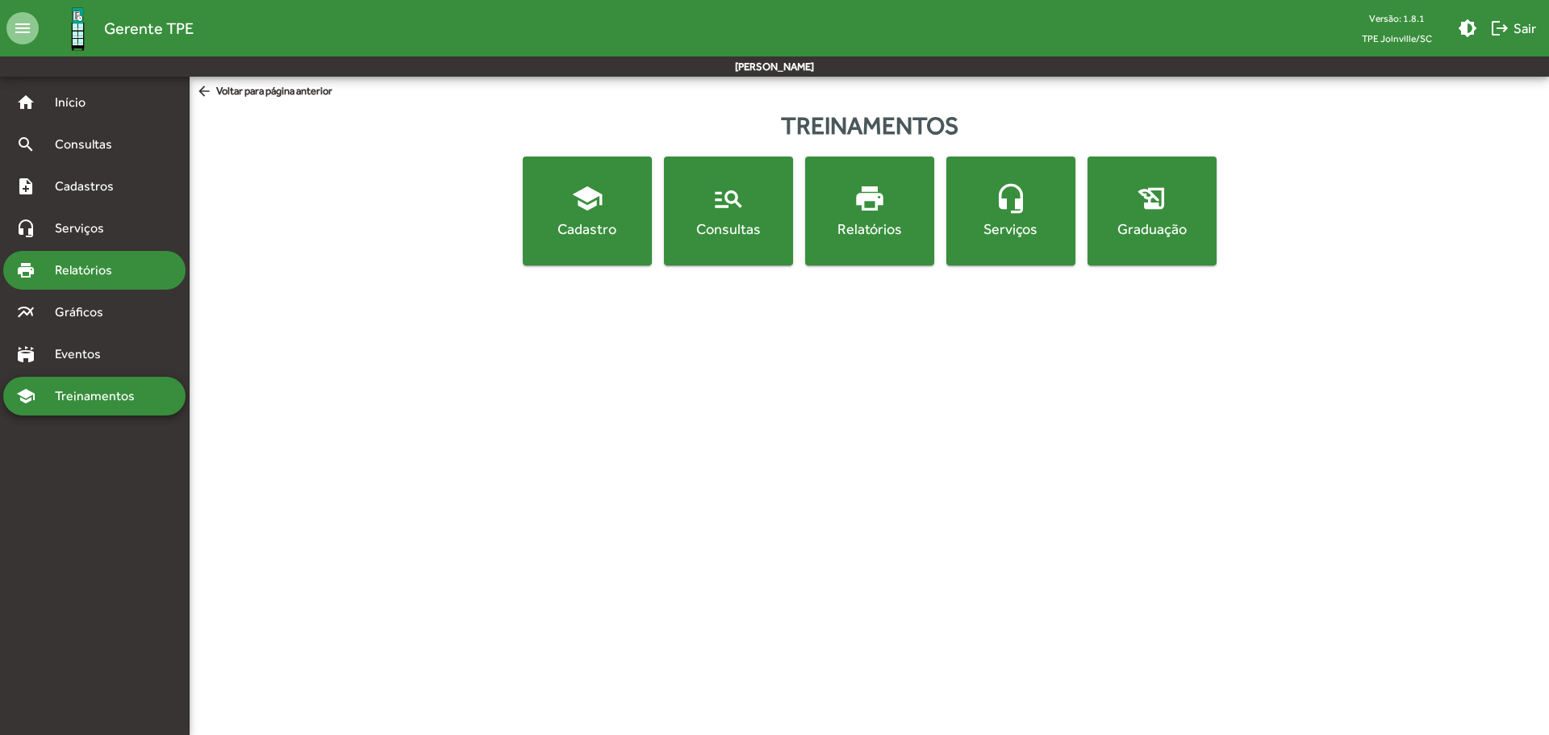
click at [87, 271] on span "Relatórios" at bounding box center [89, 270] width 88 height 19
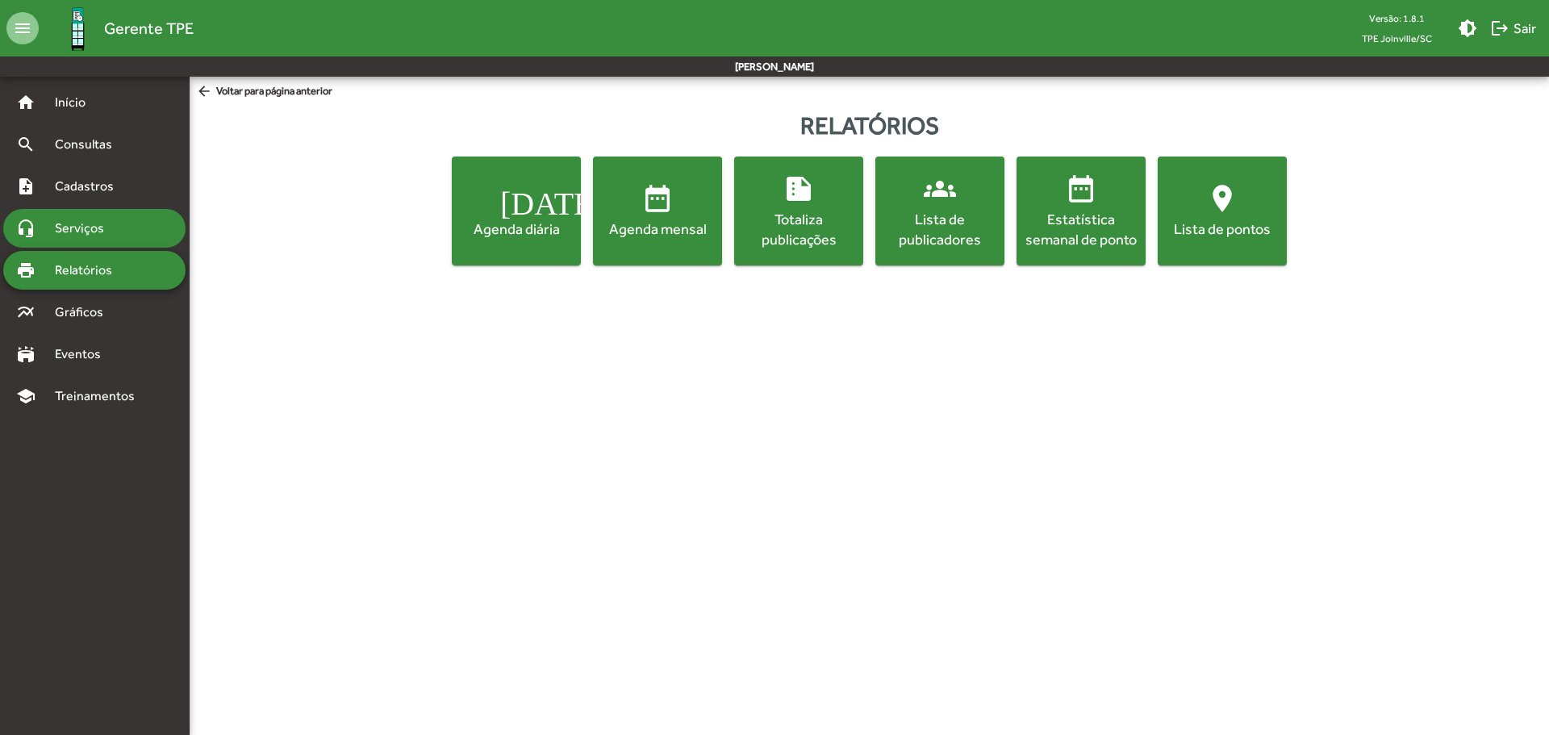
click at [90, 231] on span "Serviços" at bounding box center [85, 228] width 81 height 19
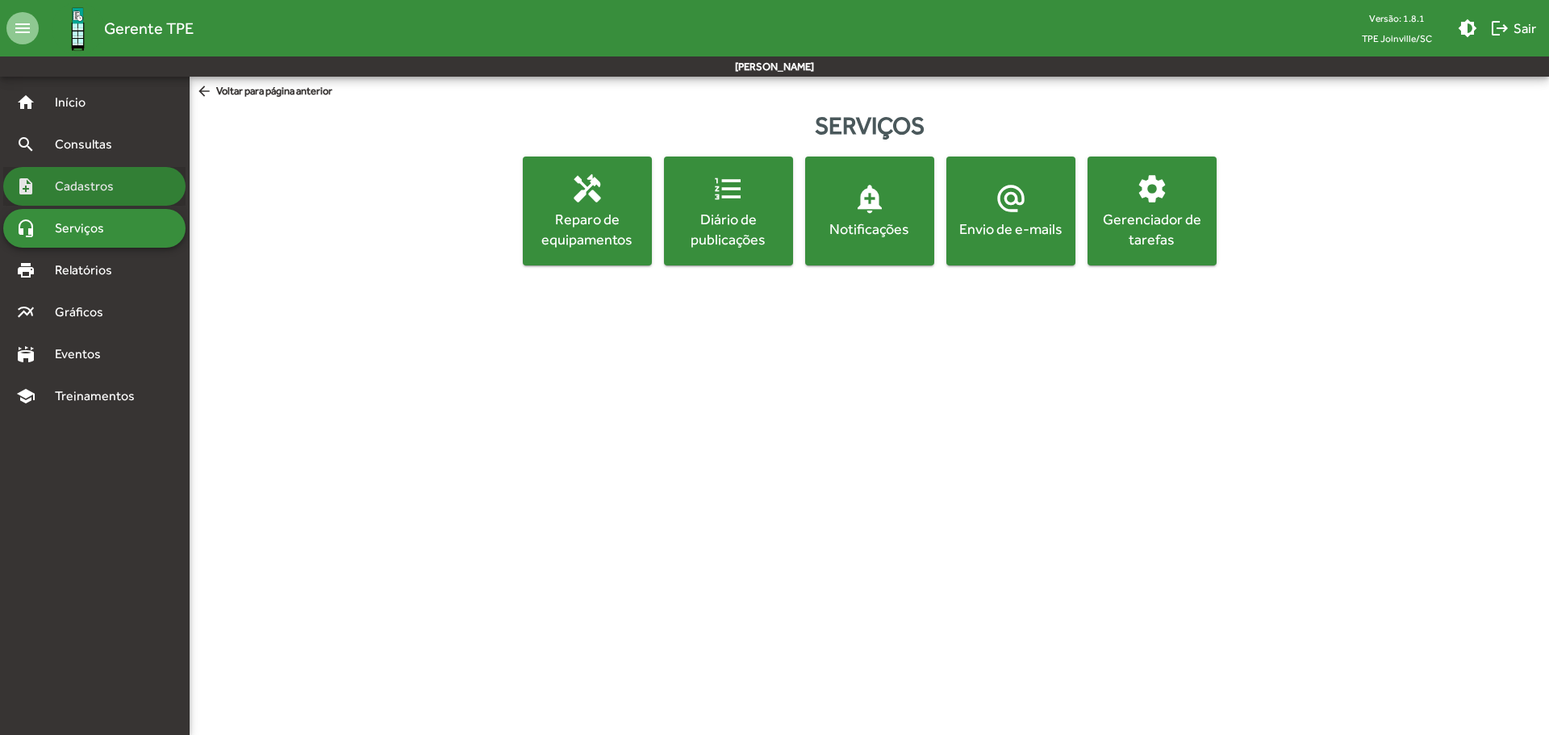
click at [92, 172] on div "note_add Cadastros" at bounding box center [94, 186] width 182 height 39
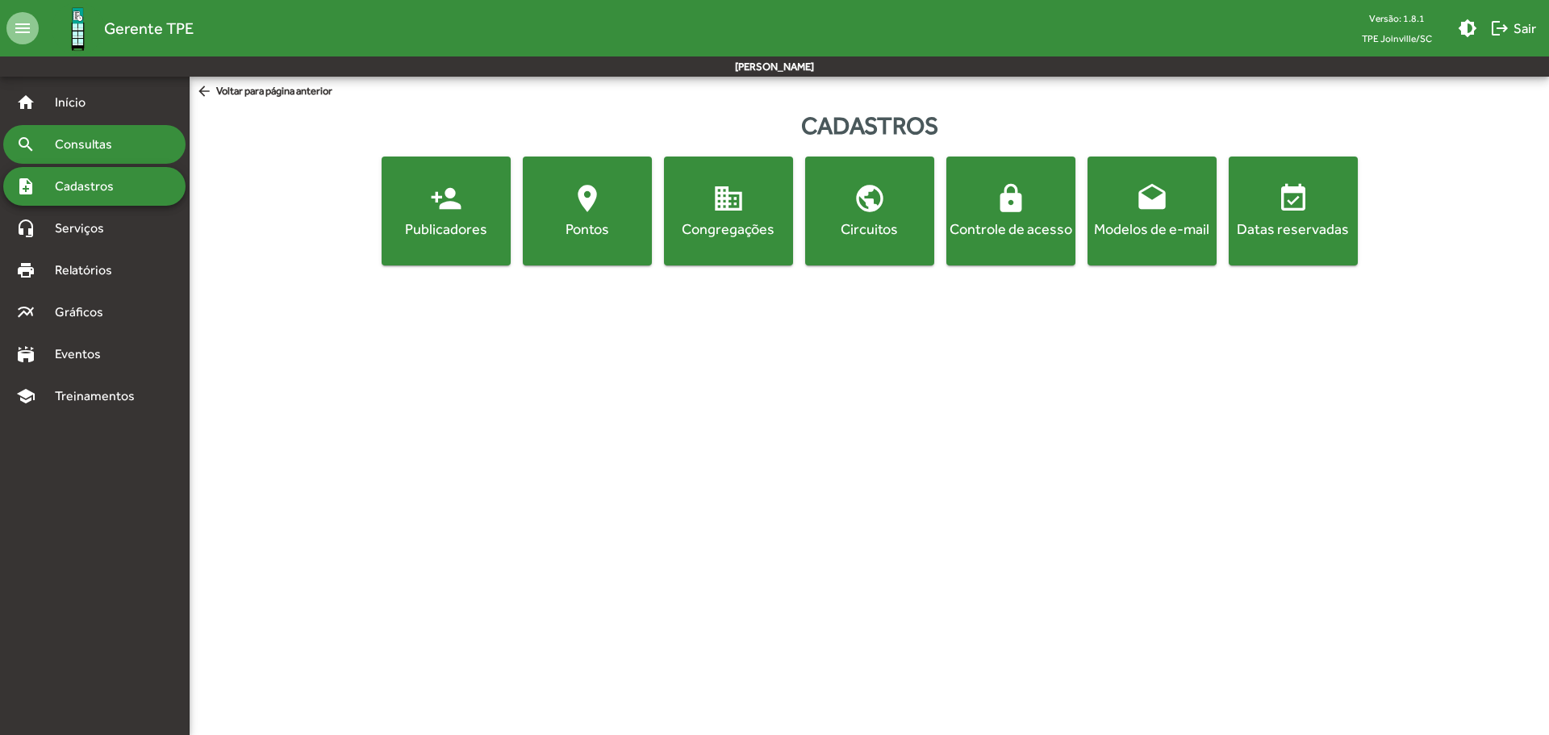
click at [94, 136] on span "Consultas" at bounding box center [89, 144] width 88 height 19
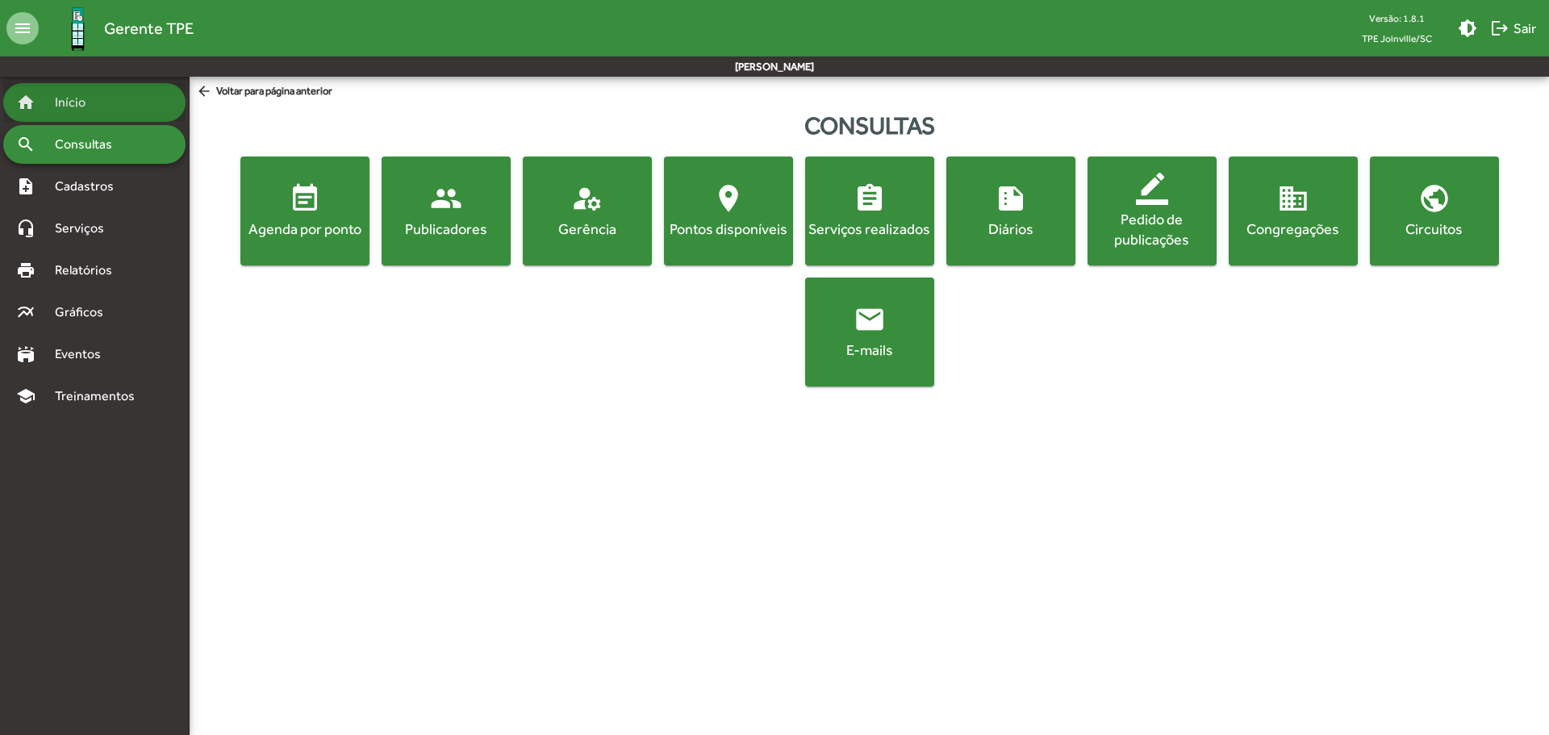
click at [87, 102] on span "Início" at bounding box center [77, 102] width 64 height 19
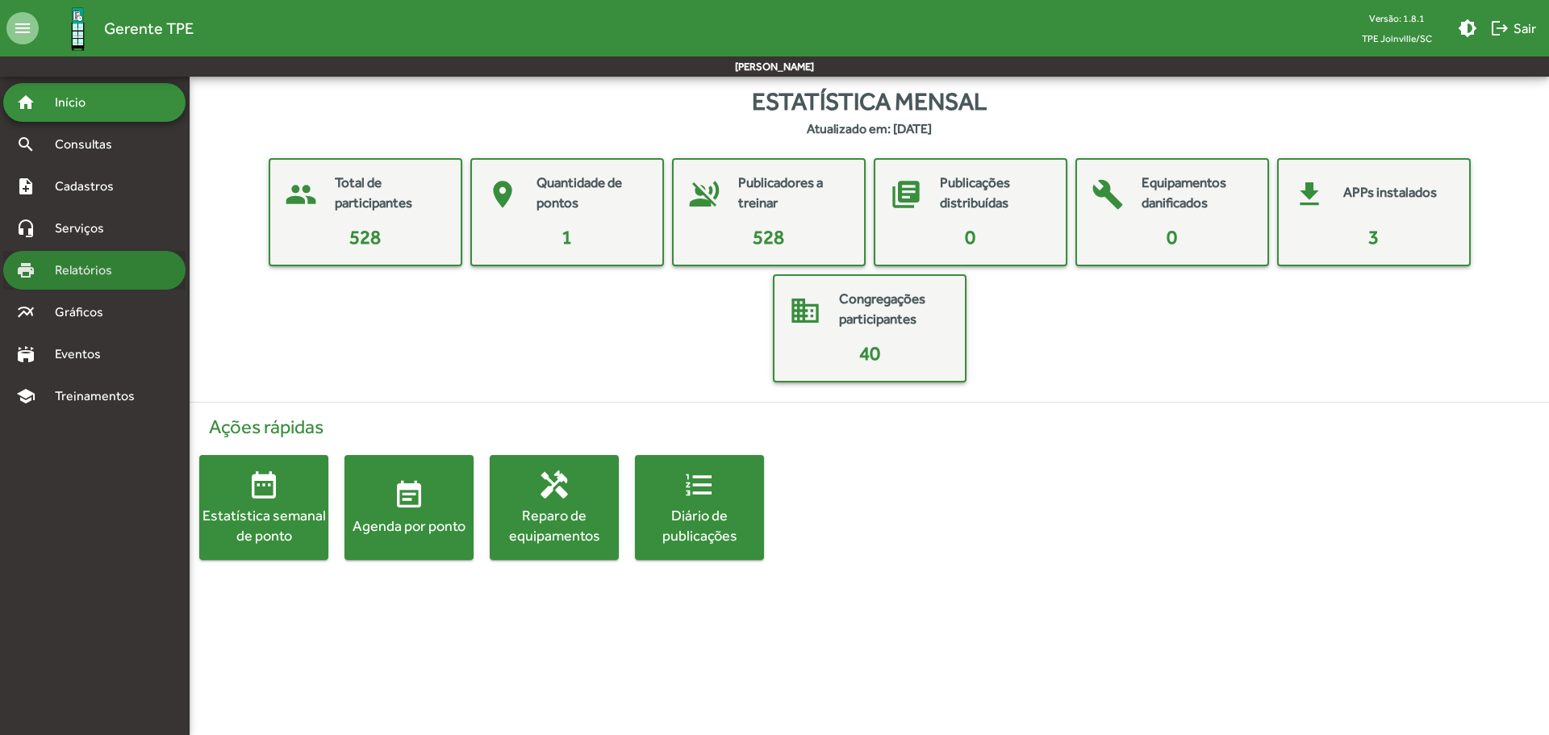
click at [114, 264] on span "Relatórios" at bounding box center [89, 270] width 88 height 19
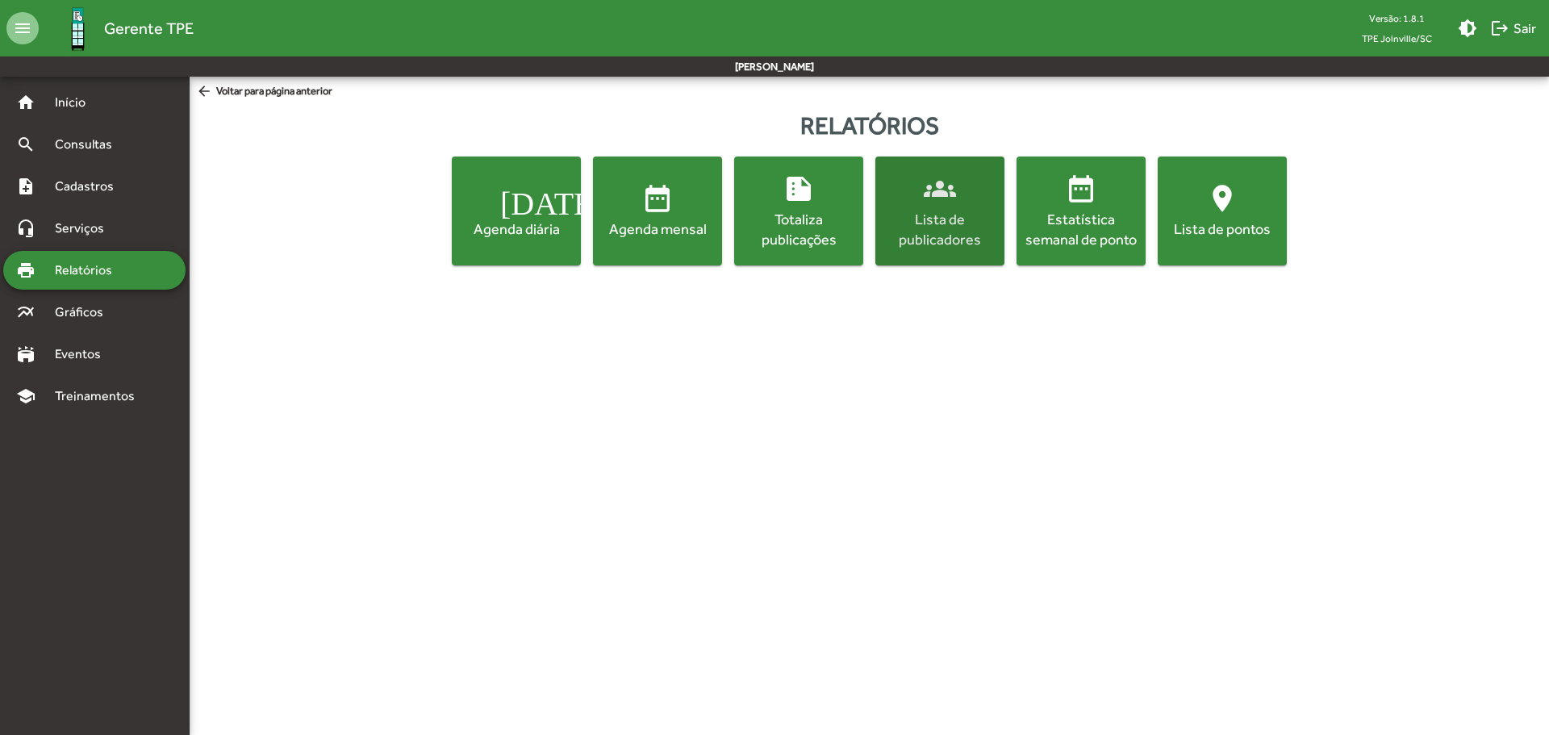
click at [942, 190] on mat-icon "groups" at bounding box center [940, 189] width 32 height 32
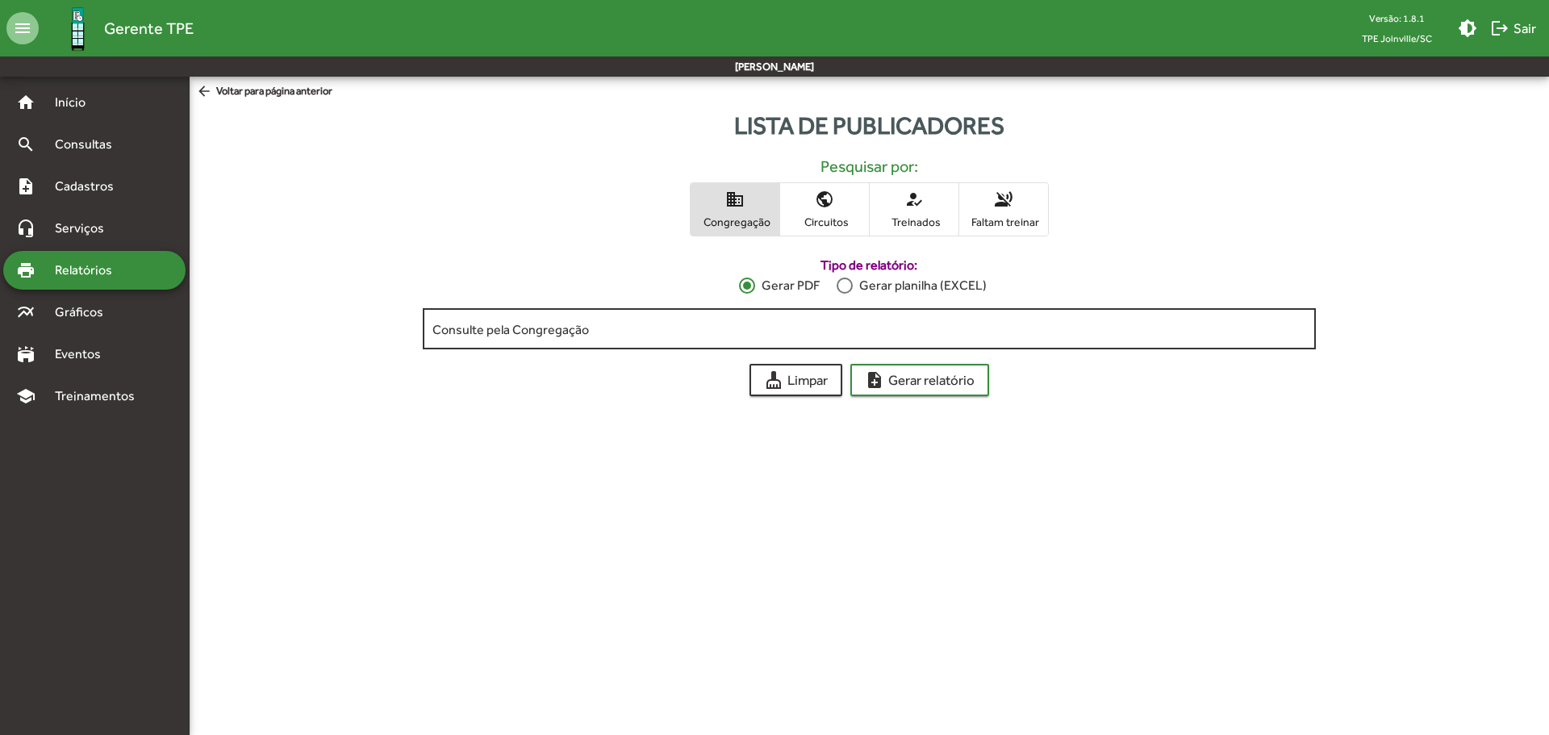
click at [861, 316] on div "Consulte pela Congregação" at bounding box center [869, 327] width 874 height 44
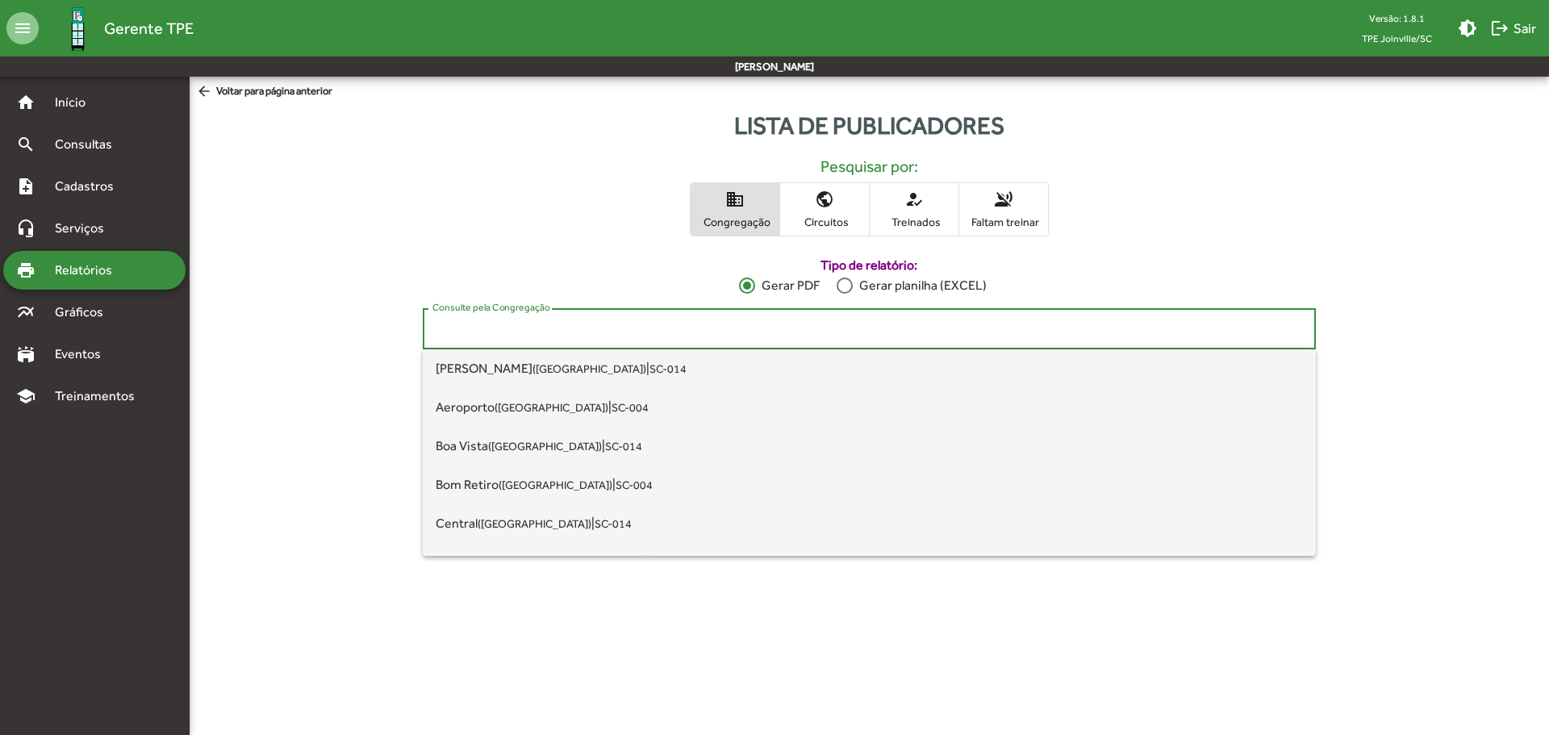
click at [1382, 182] on div "domain Congregação public Circuitos how_to_reg Treinados voice_over_off Faltam …" at bounding box center [868, 209] width 1333 height 54
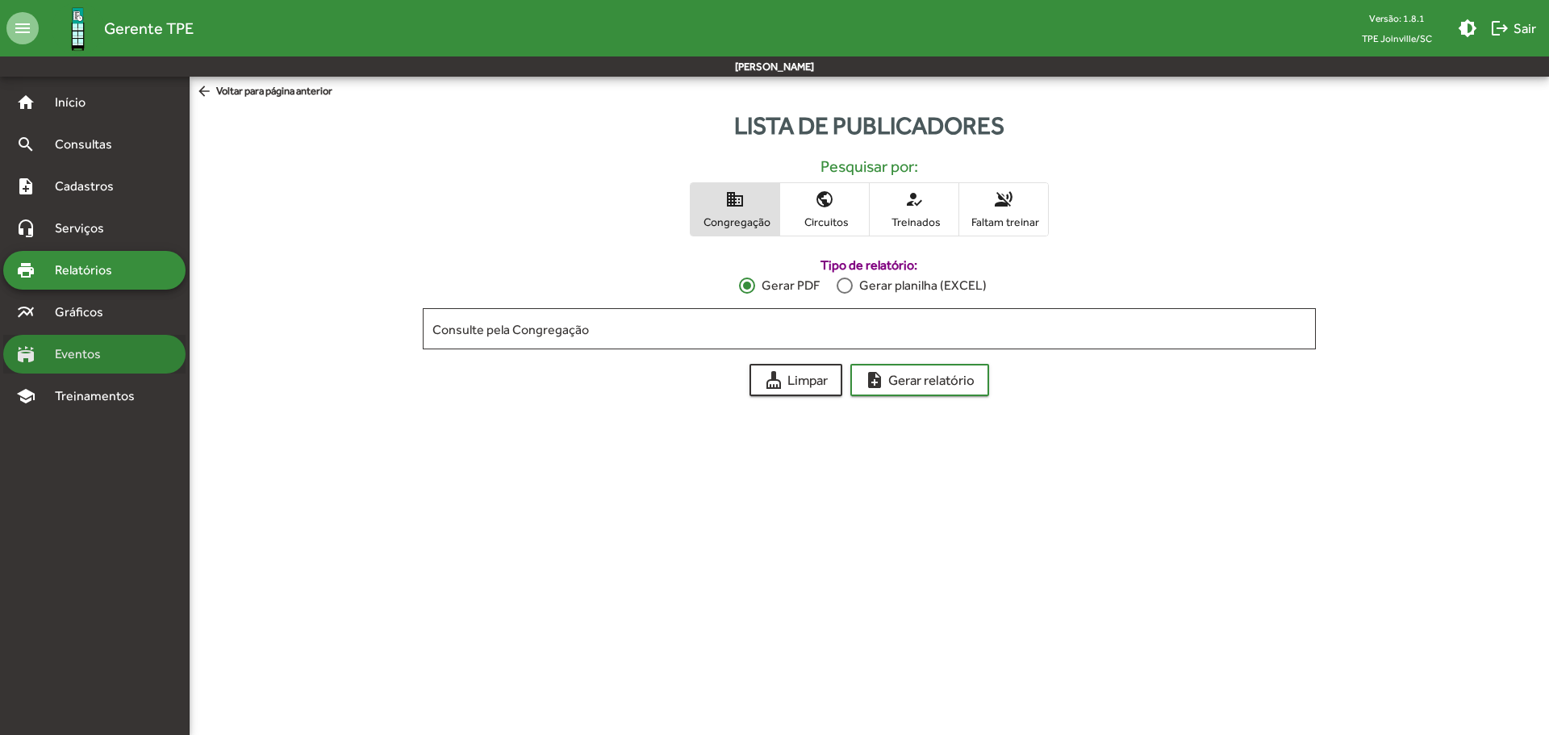
click at [135, 350] on div "stadium Eventos" at bounding box center [94, 354] width 182 height 39
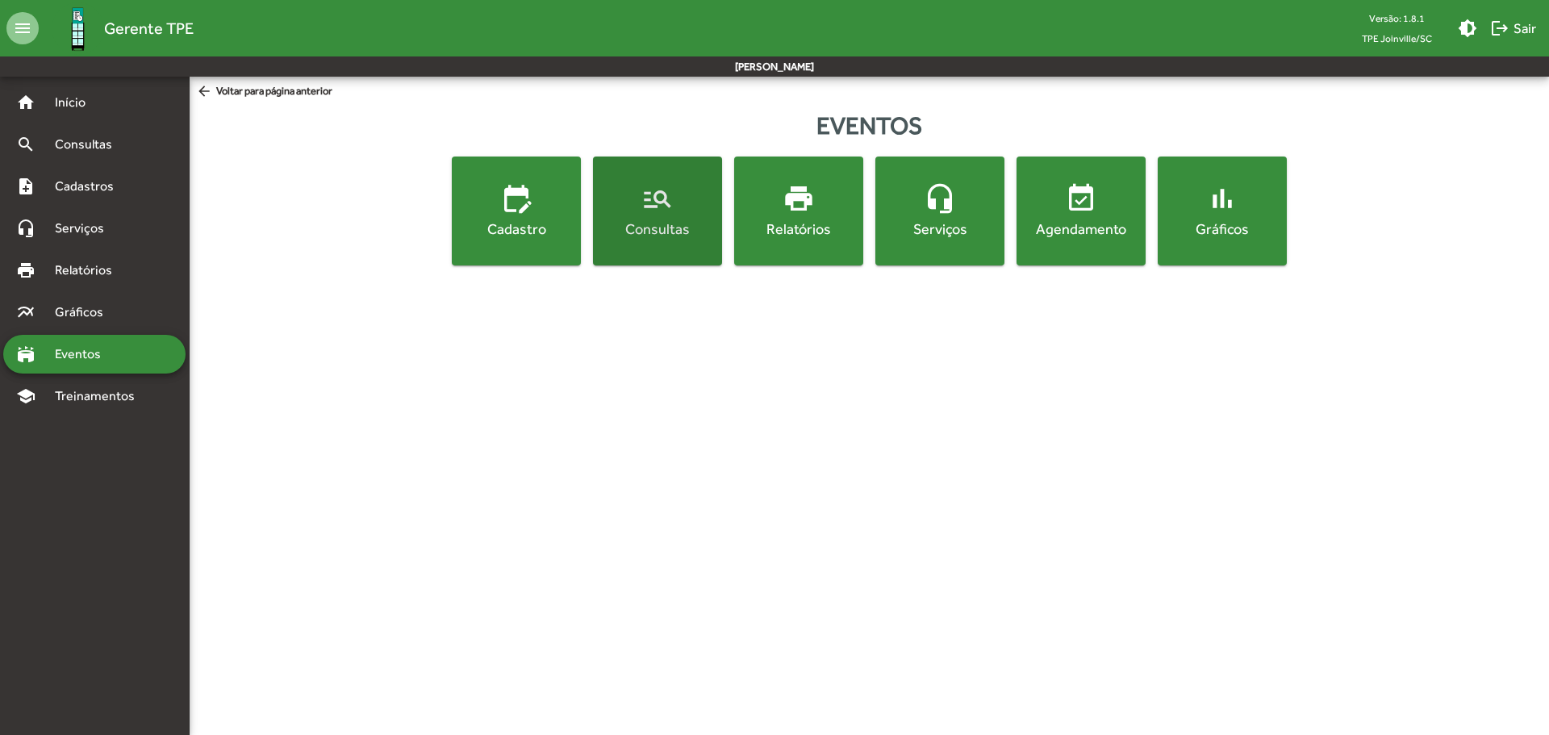
click at [683, 222] on div "Consultas" at bounding box center [657, 229] width 123 height 20
